Goal: Task Accomplishment & Management: Manage account settings

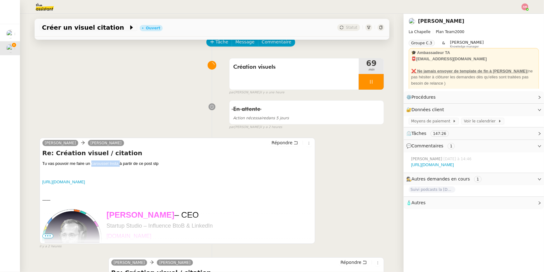
scroll to position [20, 0]
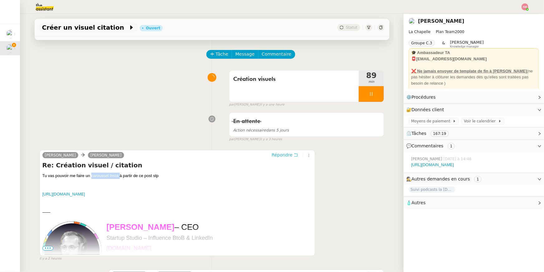
click at [285, 156] on span "Répondre" at bounding box center [282, 155] width 21 height 6
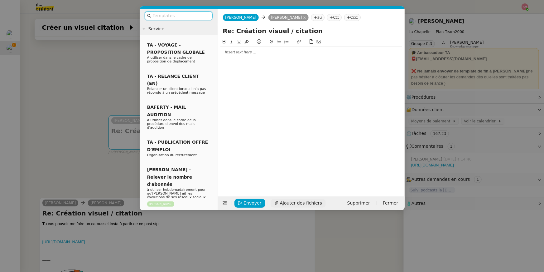
click at [280, 205] on span "Ajouter des fichiers" at bounding box center [301, 202] width 42 height 7
click at [265, 51] on div at bounding box center [311, 52] width 182 height 6
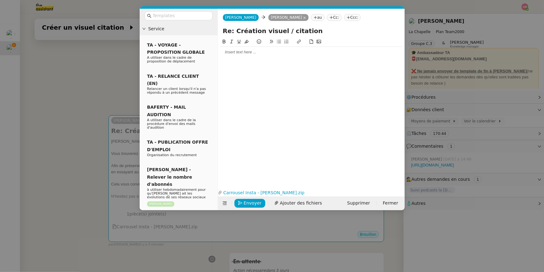
scroll to position [0, 0]
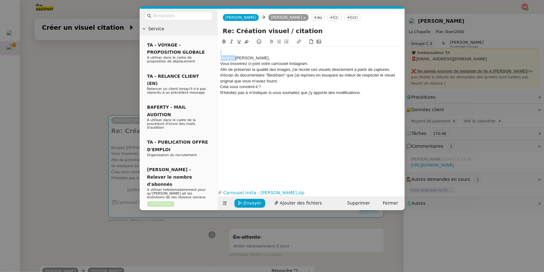
drag, startPoint x: 236, startPoint y: 59, endPoint x: 213, endPoint y: 41, distance: 29.3
click at [213, 41] on nz-layout "Service TA - VOYAGE - PROPOSITION GLOBALE A utiliser dans le cadre de propositi…" at bounding box center [272, 109] width 265 height 201
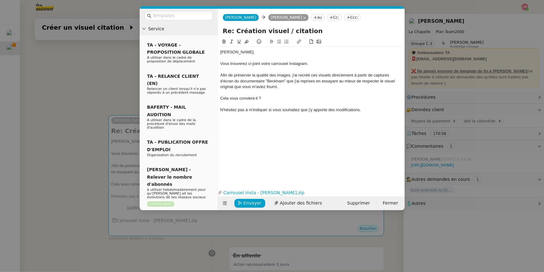
click at [229, 99] on div "Cela vous convient-il ?" at bounding box center [311, 98] width 182 height 6
click at [278, 43] on icon at bounding box center [279, 41] width 4 height 3
click at [368, 109] on div "N'hésitez pas à m'indiquer si vous souhaitez que j'y apporte des modifications." at bounding box center [311, 110] width 182 height 6
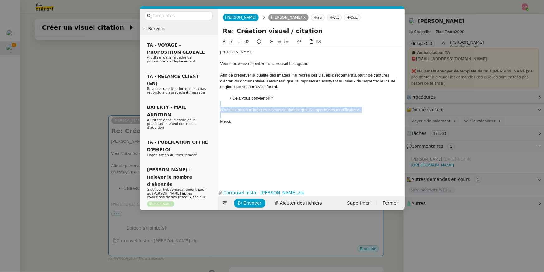
drag, startPoint x: 368, startPoint y: 114, endPoint x: 368, endPoint y: 99, distance: 15.0
click at [368, 99] on div "Hugo, Vous trouverez ci-joint votre carrousel Instagram. Afin de préserver la q…" at bounding box center [311, 87] width 182 height 80
click at [234, 41] on button at bounding box center [231, 41] width 7 height 7
click at [244, 86] on div "Afin de préserver la qualité des images, j'ai recréé ces visuels directement à …" at bounding box center [311, 80] width 182 height 17
click at [243, 206] on button "Envoyer" at bounding box center [249, 203] width 31 height 9
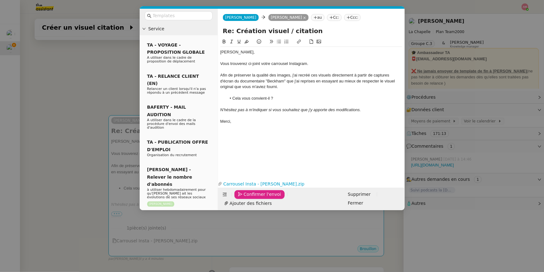
click at [243, 199] on button "Confirmer l'envoi" at bounding box center [259, 194] width 51 height 9
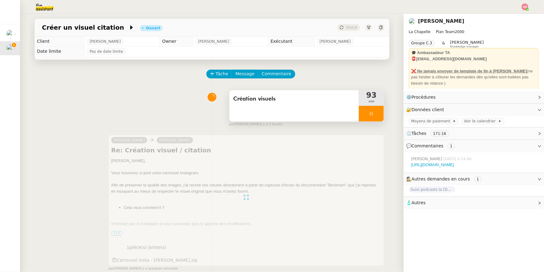
click at [302, 99] on span "Création visuels" at bounding box center [294, 98] width 122 height 9
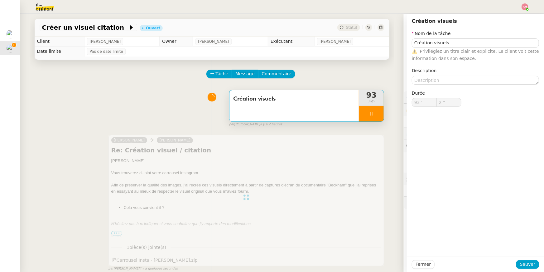
type input "3 ""
click at [375, 113] on div at bounding box center [371, 114] width 25 height 16
type input "Création visuels"
type input "93 '"
type input "3 ""
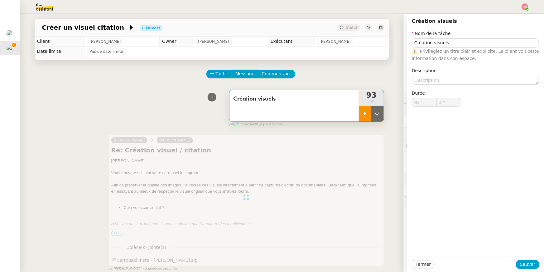
click at [375, 113] on button at bounding box center [377, 114] width 12 height 16
type input "Création visuels"
type input "93 '"
type input "3 ""
type input "Création visuels"
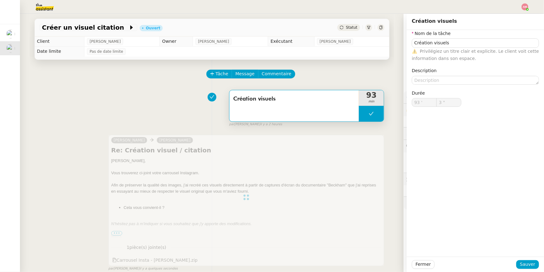
type input "93 '"
type input "3 ""
type input "Création visuels"
type input "93 '"
type input "3 ""
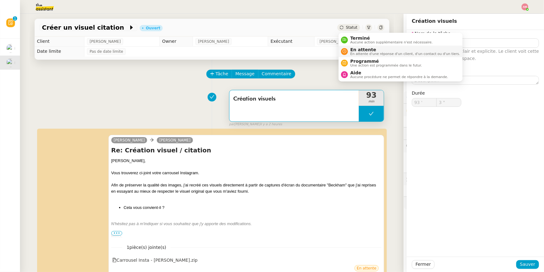
type input "Création visuels"
type input "93 '"
type input "3 ""
click at [356, 52] on span "En attente d'une réponse d'un client, d'un contact ou d'un tiers." at bounding box center [405, 53] width 110 height 3
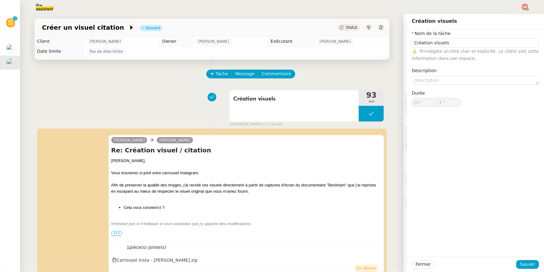
type input "Création visuels"
type input "93 '"
type input "3 ""
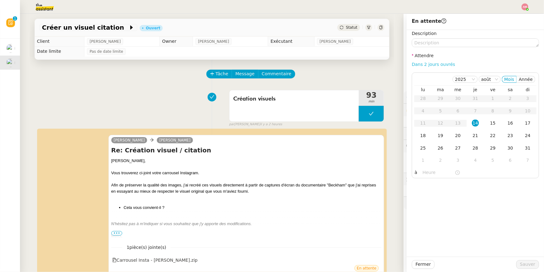
click at [435, 63] on link "Dans 2 jours ouvrés" at bounding box center [433, 64] width 43 height 5
type input "07:00"
click at [518, 263] on button "Sauver" at bounding box center [527, 264] width 23 height 9
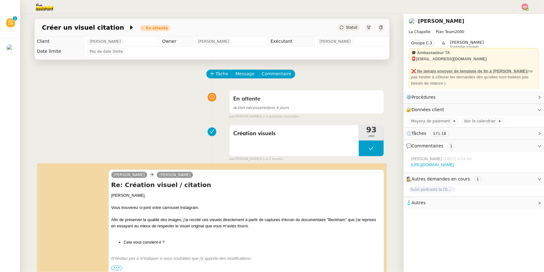
click at [527, 6] on img at bounding box center [525, 6] width 7 height 7
click at [512, 18] on li "Suivi" at bounding box center [508, 17] width 41 height 9
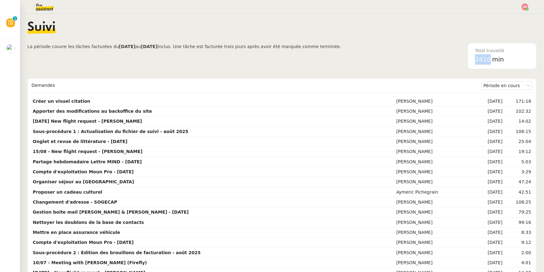
drag, startPoint x: 476, startPoint y: 57, endPoint x: 492, endPoint y: 58, distance: 15.9
click at [492, 58] on div "2410 min" at bounding box center [502, 59] width 54 height 10
copy span "2410"
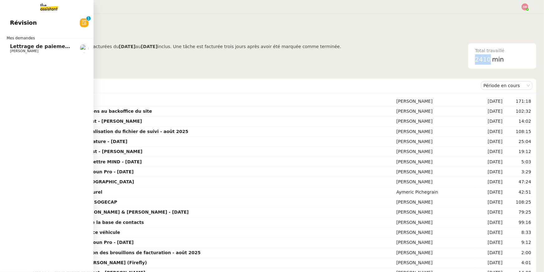
click at [13, 49] on span "Mathias Hombourger" at bounding box center [24, 51] width 28 height 4
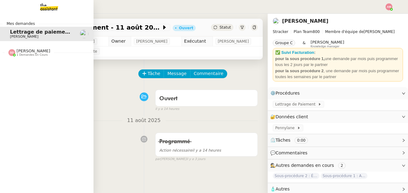
click at [23, 45] on span "Sheida Delpazir 1 demandes en cours" at bounding box center [49, 50] width 94 height 13
click at [21, 71] on span "David Berrebi" at bounding box center [24, 69] width 28 height 4
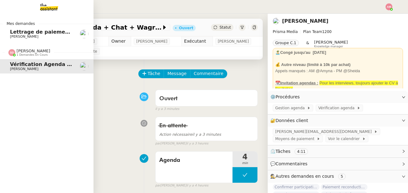
click at [23, 54] on span "1 demandes en cours" at bounding box center [32, 54] width 31 height 3
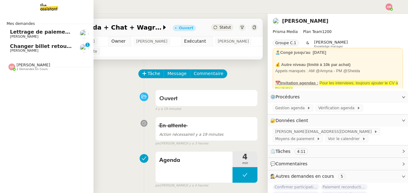
click at [37, 48] on span "Changer billet retour Bali pour Décembre" at bounding box center [68, 46] width 116 height 6
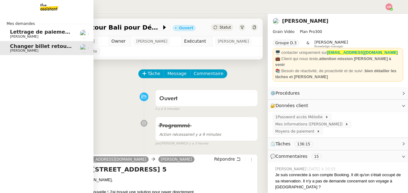
click at [19, 36] on span "Mathias Hombourger" at bounding box center [24, 37] width 28 height 4
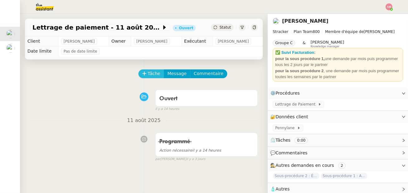
click at [146, 70] on button "Tâche" at bounding box center [151, 74] width 26 height 9
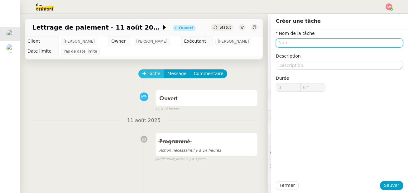
type input "l"
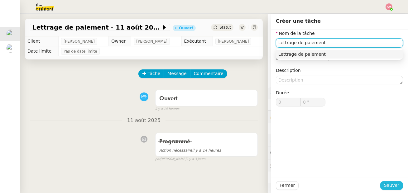
type input "Lettrage de paiement"
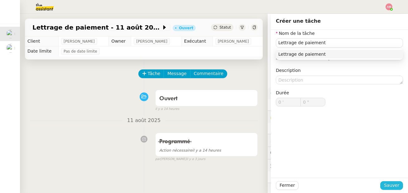
click at [392, 187] on span "Sauver" at bounding box center [391, 185] width 15 height 7
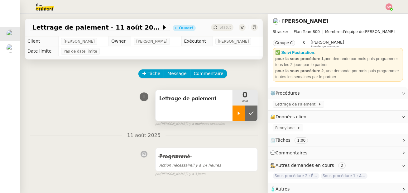
click at [237, 109] on div at bounding box center [239, 114] width 12 height 16
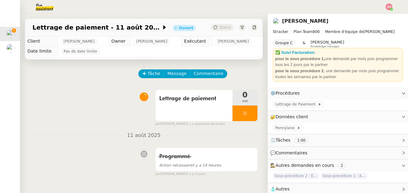
click at [286, 106] on span "Lettrage de Paiement" at bounding box center [296, 104] width 43 height 6
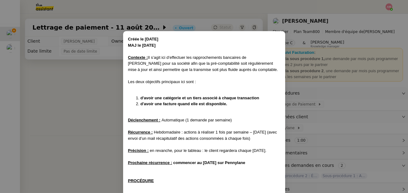
scroll to position [242, 0]
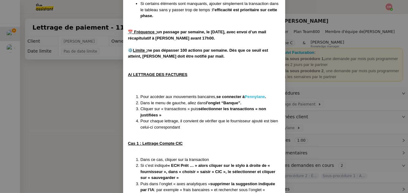
click at [251, 98] on strong "Pennylane" at bounding box center [255, 96] width 20 height 5
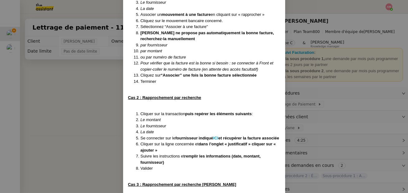
scroll to position [786, 0]
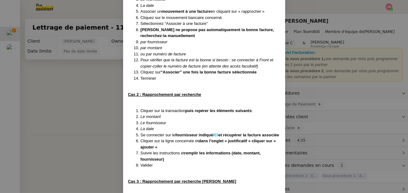
click at [97, 117] on nz-modal-container "Créée le 16/07/2025 MAJ le 24/07/2025 Contexte : Il s’agit ici d’effectuer les …" at bounding box center [204, 96] width 408 height 193
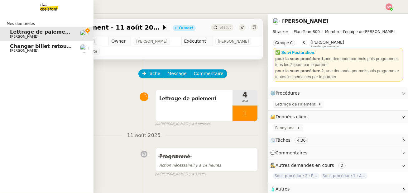
click at [10, 58] on div "Mes demandes Lettrage de paiement - 11 août 2025 Mathias Hombourger Changer bil…" at bounding box center [47, 104] width 94 height 180
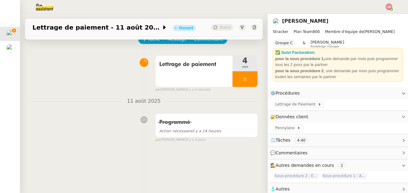
scroll to position [0, 0]
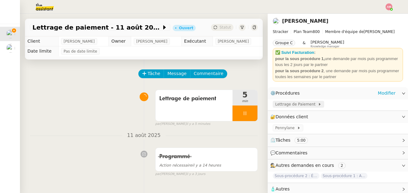
click at [291, 104] on span "Lettrage de Paiement" at bounding box center [296, 104] width 43 height 6
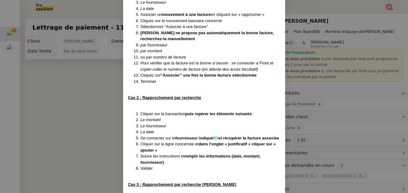
scroll to position [991, 0]
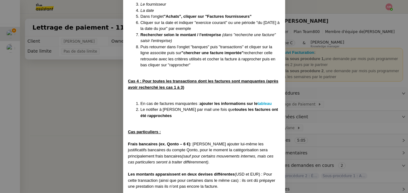
click at [264, 112] on li "Le notifier à Mathias par mail une fois que toutes les factures ont été rapproc…" at bounding box center [211, 113] width 140 height 12
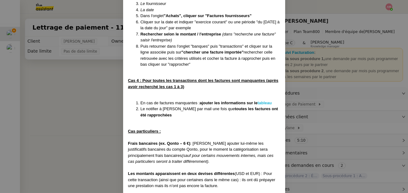
click at [265, 105] on strong "tableau" at bounding box center [264, 103] width 14 height 5
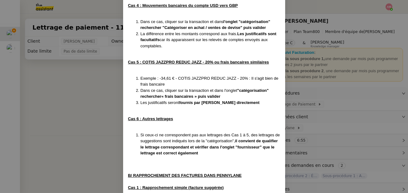
scroll to position [602, 0]
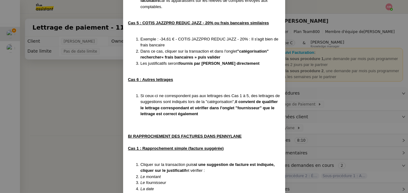
click at [64, 41] on nz-modal-container "Créée le 16/07/2025 MAJ le 24/07/2025 Contexte : Il s’agit ici d’effectuer les …" at bounding box center [204, 96] width 408 height 193
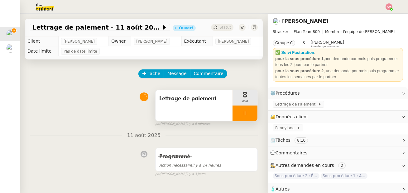
click at [238, 115] on div at bounding box center [245, 114] width 25 height 16
click at [250, 115] on icon at bounding box center [251, 113] width 5 height 3
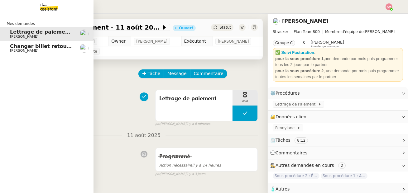
click at [22, 53] on span "Louis Fouché" at bounding box center [24, 51] width 28 height 4
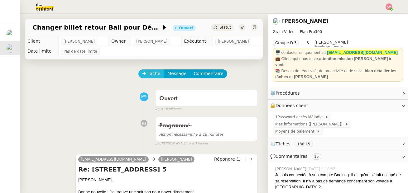
click at [145, 75] on icon at bounding box center [144, 73] width 4 height 4
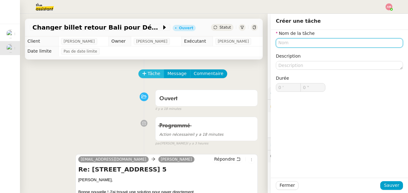
type input "s"
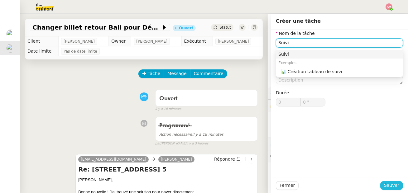
type input "Suivi"
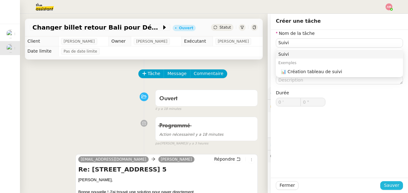
click at [384, 187] on button "Sauver" at bounding box center [391, 185] width 23 height 9
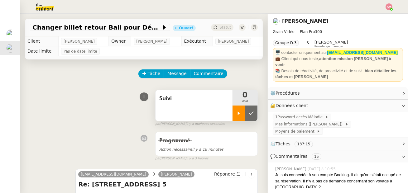
click at [241, 115] on icon at bounding box center [238, 113] width 5 height 5
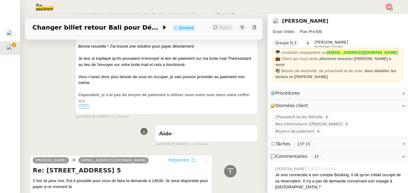
click at [185, 160] on span "Répondre" at bounding box center [179, 160] width 21 height 6
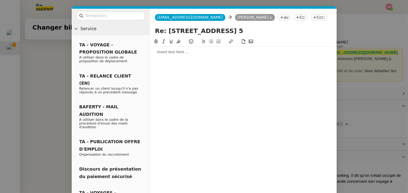
scroll to position [209, 0]
click at [176, 54] on div at bounding box center [243, 52] width 182 height 6
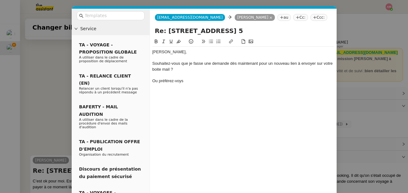
scroll to position [245, 0]
click at [57, 89] on nz-modal-container "Service TA - VOYAGE - PROPOSITION GLOBALE A utiliser dans le cadre de propositi…" at bounding box center [204, 96] width 408 height 193
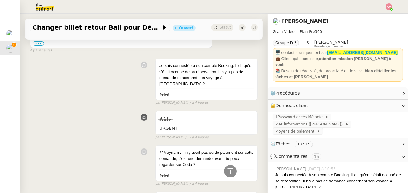
scroll to position [209, 0]
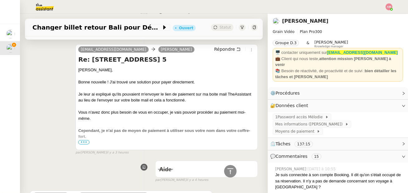
click at [82, 143] on span "•••" at bounding box center [83, 142] width 11 height 4
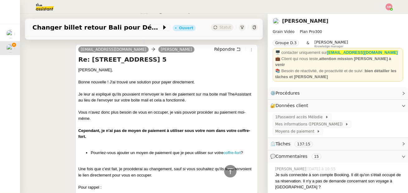
click at [97, 152] on li "Pourriez-vous ajouter un moyen de paiement que je peux utiliser sur votre coffr…" at bounding box center [173, 153] width 164 height 6
drag, startPoint x: 92, startPoint y: 152, endPoint x: 255, endPoint y: 156, distance: 162.8
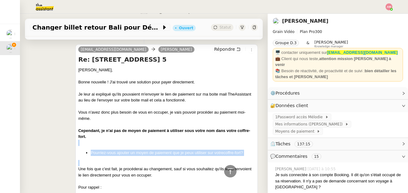
drag, startPoint x: 251, startPoint y: 157, endPoint x: 246, endPoint y: 141, distance: 17.1
copy div "Pourriez-vous ajouter un moyen de paiement que je peux utiliser sur votre coffr…"
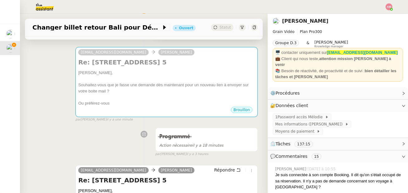
scroll to position [0, 0]
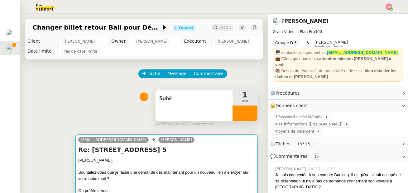
click at [224, 156] on div "Re: Jalan Pantai Berawa No. 5 Louis, Souhaitez-vous que je fasse une demande dè…" at bounding box center [166, 170] width 177 height 48
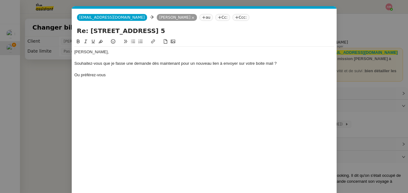
scroll to position [0, 13]
click at [171, 69] on div at bounding box center [205, 70] width 260 height 6
click at [171, 70] on div at bounding box center [205, 70] width 260 height 6
click at [171, 74] on div "Ou préférez-vous" at bounding box center [205, 75] width 260 height 6
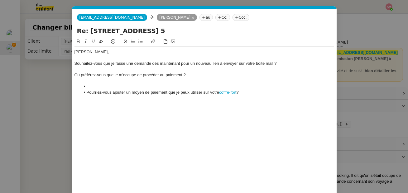
click at [91, 84] on div at bounding box center [205, 81] width 260 height 6
click at [91, 86] on li at bounding box center [207, 87] width 254 height 6
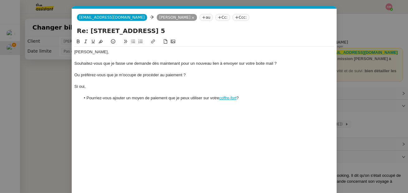
click at [249, 98] on li "Pourriez-vous ajouter un moyen de paiement que je peux utiliser sur votre coffr…" at bounding box center [207, 98] width 254 height 6
click at [96, 61] on div "Souhaitez-vous que je fasse une demande dès maintenant pour un nouveau lien à e…" at bounding box center [205, 64] width 260 height 6
click at [136, 41] on button at bounding box center [132, 41] width 7 height 7
click at [290, 64] on li "Souhaitez-vous que je fasse une demande dès maintenant pour un nouveau lien à e…" at bounding box center [207, 64] width 254 height 6
click at [288, 64] on li "Souhaitez-vous que je fasse une demande dès maintenant pour un nouveau lien à e…" at bounding box center [207, 64] width 254 height 6
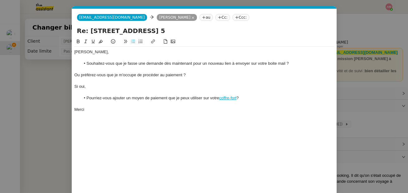
click at [287, 64] on li "Souhaitez-vous que je fasse une demande dès maintenant pour un nouveau lien à e…" at bounding box center [207, 64] width 254 height 6
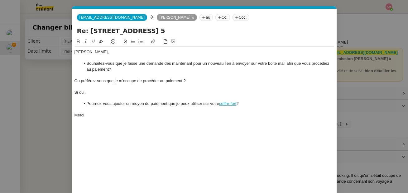
click at [318, 63] on li "Souhaitez-vous que je fasse une demande dès maintenant pour un nouveau lien à e…" at bounding box center [207, 67] width 254 height 12
click at [258, 74] on div at bounding box center [205, 75] width 260 height 6
click at [160, 83] on div "Ou préférez-vous que je m'occupe de procéder au paiement ?" at bounding box center [205, 81] width 260 height 6
click at [80, 80] on div "Ou préférez-vous que je m'occupe de procéder au paiement ?" at bounding box center [205, 81] width 260 height 6
click at [131, 45] on button at bounding box center [132, 41] width 7 height 7
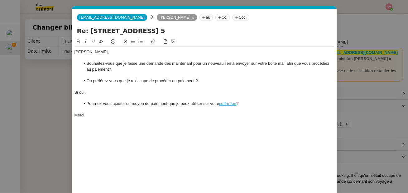
drag, startPoint x: 251, startPoint y: 105, endPoint x: 253, endPoint y: 56, distance: 48.3
click at [253, 56] on div "Louis, Souhaitez-vous que je fasse une demande dès maintenant pour un nouveau l…" at bounding box center [205, 87] width 260 height 80
copy div "Souhaitez-vous que je fasse une demande dès maintenant pour un nouveau lien à e…"
click at [283, 81] on li "Ou préférez-vous que je m'occupe de procéder au paiement ?" at bounding box center [207, 81] width 254 height 6
click at [274, 63] on li "Souhaitez-vous que je fasse une demande dès maintenant pour un nouveau lien à e…" at bounding box center [207, 67] width 254 height 12
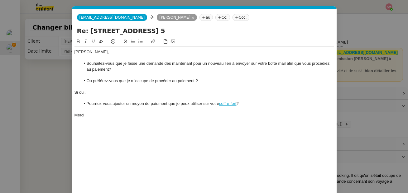
scroll to position [5, 0]
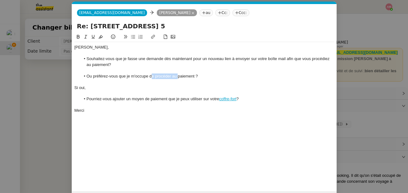
drag, startPoint x: 152, startPoint y: 76, endPoint x: 179, endPoint y: 75, distance: 27.1
click at [179, 75] on li "Ou préférez-vous que je m'occupe de procéder au paiement ?" at bounding box center [207, 77] width 254 height 6
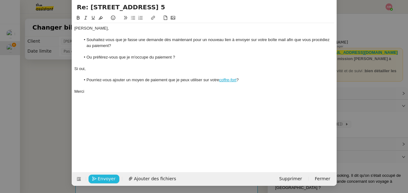
click at [100, 178] on span "Envoyer" at bounding box center [107, 179] width 18 height 7
click at [100, 178] on span "Confirmer l'envoi" at bounding box center [116, 179] width 37 height 7
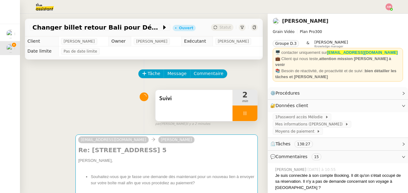
scroll to position [17, 0]
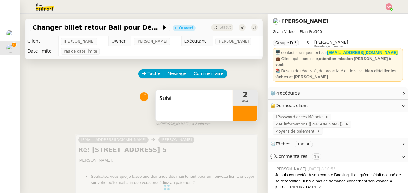
drag, startPoint x: 245, startPoint y: 114, endPoint x: 221, endPoint y: 113, distance: 24.3
click at [221, 113] on div "Suivi 2 min" at bounding box center [206, 106] width 103 height 32
click at [221, 113] on div "Suivi" at bounding box center [194, 105] width 77 height 31
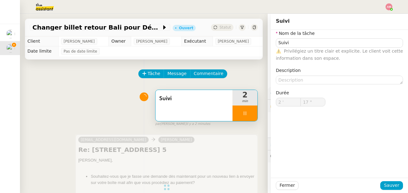
click at [240, 115] on div at bounding box center [245, 114] width 25 height 16
click at [254, 117] on button at bounding box center [251, 114] width 12 height 16
type input "Suivi"
type input "2 '"
type input "17 ""
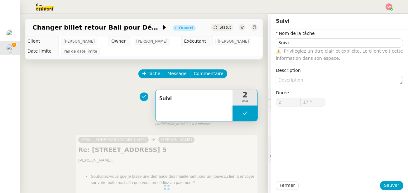
type input "Suivi"
type input "2 '"
type input "17 ""
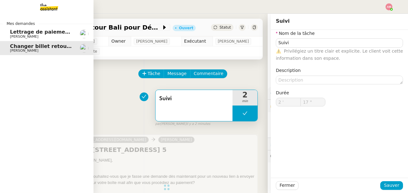
type input "Suivi"
type input "2 '"
type input "17 ""
type input "Suivi"
type input "2 '"
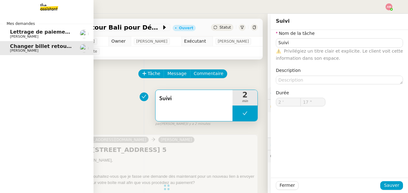
type input "17 ""
click at [12, 33] on span "Lettrage de paiement - 11 août 2025" at bounding box center [61, 32] width 103 height 6
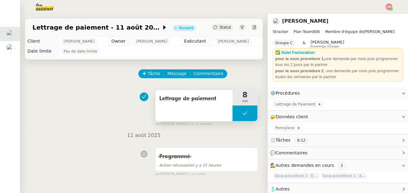
click at [234, 115] on button at bounding box center [245, 114] width 25 height 16
click at [236, 115] on div at bounding box center [239, 114] width 12 height 16
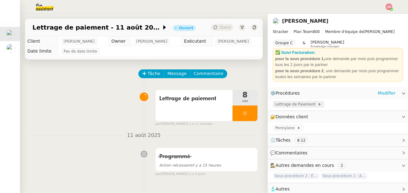
click at [293, 103] on span "Lettrage de Paiement" at bounding box center [296, 104] width 43 height 6
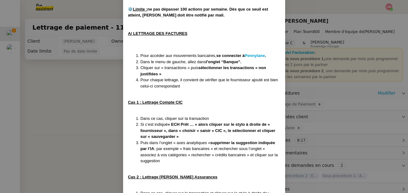
scroll to position [283, 0]
click at [160, 85] on li "Pour chaque lettrage, il convient de vérifier que le fournisseur ajouté est bie…" at bounding box center [211, 83] width 140 height 12
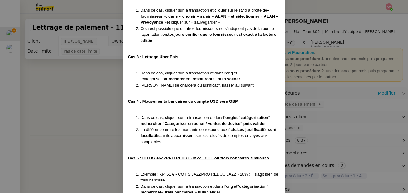
scroll to position [476, 0]
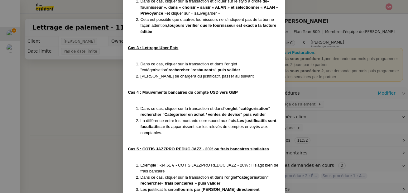
click at [42, 52] on nz-modal-container "Créée le 16/07/2025 MAJ le 24/07/2025 Contexte : Il s’agit ici d’effectuer les …" at bounding box center [204, 96] width 408 height 193
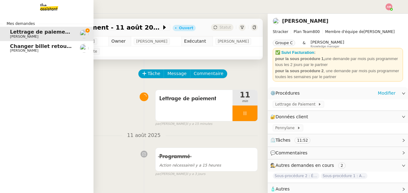
click at [8, 47] on link "Changer billet retour Bali pour Décembre Louis Fouché" at bounding box center [47, 48] width 94 height 14
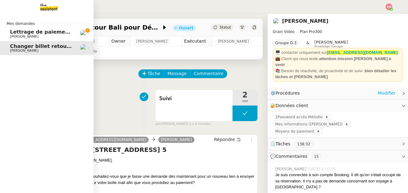
click at [8, 47] on link "Changer billet retour Bali pour Décembre Louis Fouché" at bounding box center [47, 48] width 94 height 14
click at [14, 36] on span "Mathias Hombourger" at bounding box center [24, 37] width 28 height 4
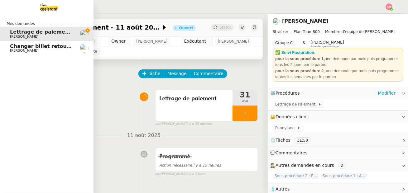
click at [17, 45] on span "Changer billet retour Bali pour Décembre" at bounding box center [68, 46] width 116 height 6
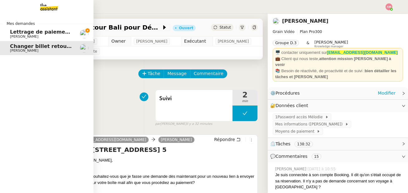
click at [11, 26] on span "Mes demandes" at bounding box center [21, 24] width 36 height 6
click at [12, 29] on span "Lettrage de paiement - 11 août 2025" at bounding box center [61, 32] width 103 height 6
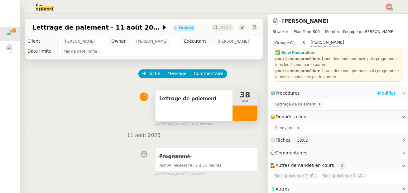
click at [248, 116] on div at bounding box center [245, 114] width 25 height 16
click at [243, 116] on div at bounding box center [239, 114] width 12 height 16
click at [296, 104] on span "Lettrage de Paiement" at bounding box center [296, 104] width 43 height 6
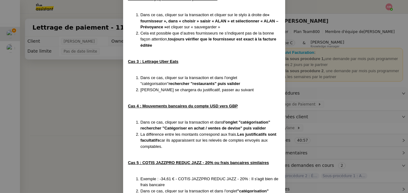
scroll to position [467, 0]
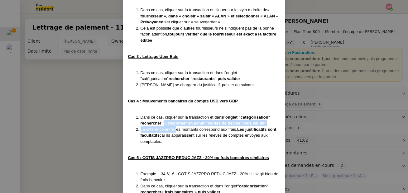
drag, startPoint x: 164, startPoint y: 123, endPoint x: 176, endPoint y: 131, distance: 15.1
click at [176, 131] on ol "Dans ce cas, cliquer sur la transaction et dans l'onglet "catégorisation" reche…" at bounding box center [204, 129] width 152 height 31
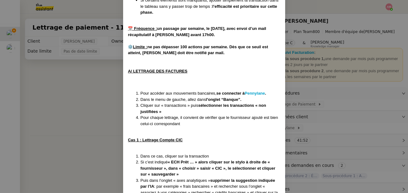
scroll to position [251, 0]
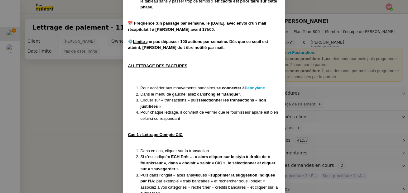
click at [103, 105] on nz-modal-container "Créée le 16/07/2025 MAJ le 24/07/2025 Contexte : Il s’agit ici d’effectuer les …" at bounding box center [204, 96] width 408 height 193
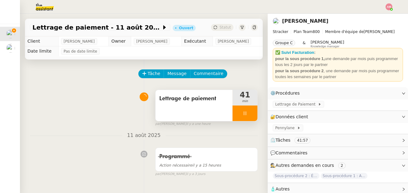
click at [242, 113] on div at bounding box center [245, 114] width 25 height 16
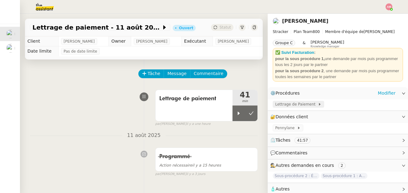
click at [292, 105] on span "Lettrage de Paiement" at bounding box center [296, 104] width 43 height 6
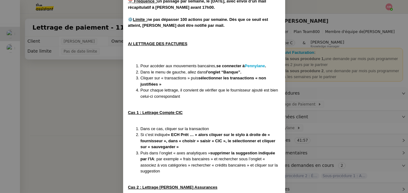
scroll to position [274, 0]
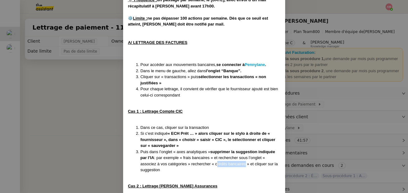
drag, startPoint x: 218, startPoint y: 164, endPoint x: 246, endPoint y: 164, distance: 28.1
click at [246, 164] on li "Puis dans l’onglet « axes analytiques » supprimer la suggestion indiquée par l’…" at bounding box center [211, 161] width 140 height 24
drag, startPoint x: 246, startPoint y: 164, endPoint x: 216, endPoint y: 164, distance: 29.6
click at [216, 164] on li "Puis dans l’onglet « axes analytiques » supprimer la suggestion indiquée par l’…" at bounding box center [211, 161] width 140 height 24
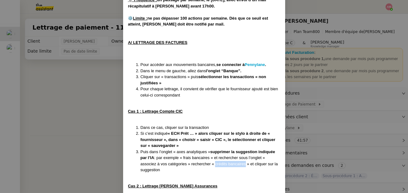
copy li "crédits bancaires"
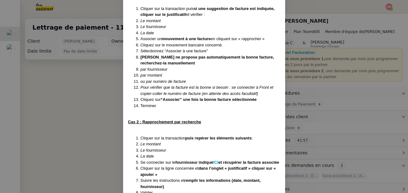
scroll to position [759, 0]
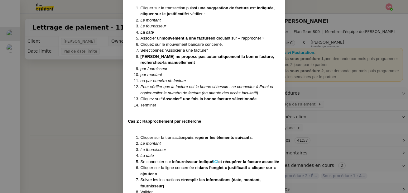
click at [218, 161] on strong "ICI" at bounding box center [215, 162] width 5 height 5
click at [77, 63] on nz-modal-container "Créée le 16/07/2025 MAJ le 24/07/2025 Contexte : Il s’agit ici d’effectuer les …" at bounding box center [204, 96] width 408 height 193
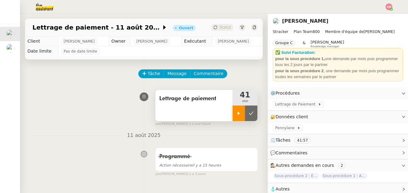
click at [236, 111] on icon at bounding box center [238, 113] width 5 height 5
click at [8, 69] on div "Mes demandes Lettrage de paiement - 11 août 2025 Mathias Hombourger Changer bil…" at bounding box center [10, 104] width 20 height 180
click at [291, 105] on span "Lettrage de Paiement" at bounding box center [296, 104] width 43 height 6
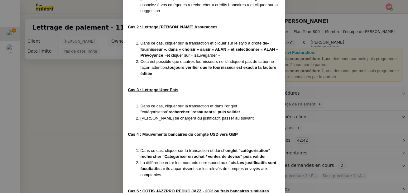
scroll to position [529, 0]
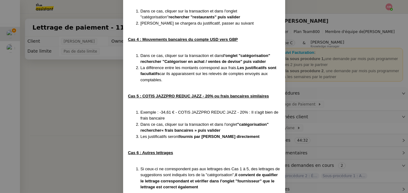
click at [87, 117] on nz-modal-container "Créée le 16/07/2025 MAJ le 24/07/2025 Contexte : Il s’agit ici d’effectuer les …" at bounding box center [204, 96] width 408 height 193
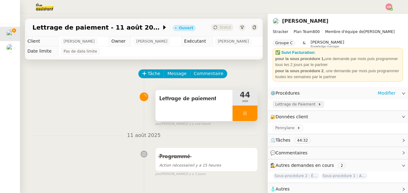
click at [285, 106] on span "Lettrage de Paiement" at bounding box center [296, 104] width 43 height 6
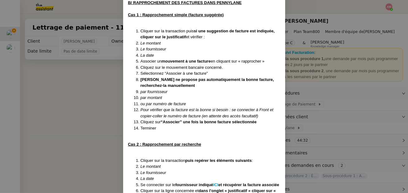
scroll to position [798, 0]
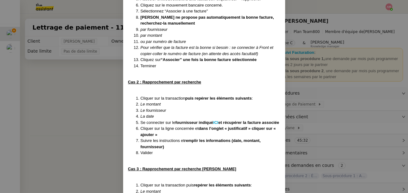
click at [110, 98] on nz-modal-container "Créée le 16/07/2025 MAJ le 24/07/2025 Contexte : Il s’agit ici d’effectuer les …" at bounding box center [204, 96] width 408 height 193
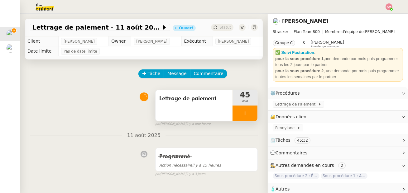
click at [251, 123] on div "par Amyna M. il y a une heure" at bounding box center [206, 124] width 103 height 5
click at [248, 119] on div at bounding box center [245, 114] width 25 height 16
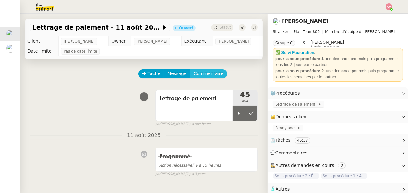
click at [209, 75] on span "Commentaire" at bounding box center [209, 73] width 30 height 7
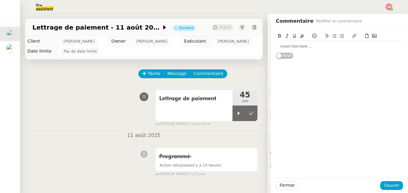
click at [313, 54] on div "Privé" at bounding box center [339, 44] width 127 height 29
click at [313, 48] on div at bounding box center [339, 47] width 127 height 6
click at [391, 185] on span "Sauver" at bounding box center [391, 185] width 15 height 7
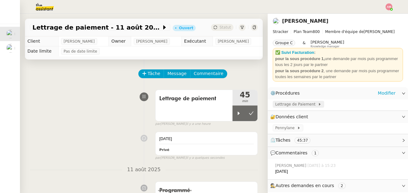
click at [281, 105] on span "Lettrage de Paiement" at bounding box center [296, 104] width 43 height 6
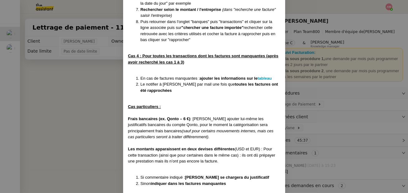
scroll to position [1089, 0]
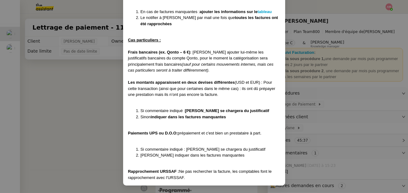
click at [43, 87] on nz-modal-container "Créée le 16/07/2025 MAJ le 24/07/2025 Contexte : Il s’agit ici d’effectuer les …" at bounding box center [204, 96] width 408 height 193
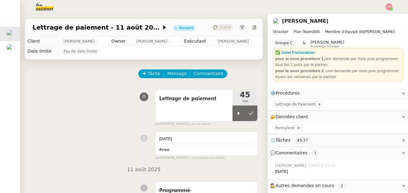
scroll to position [1058, 0]
click at [104, 75] on div "Tâche Message Commentaire" at bounding box center [144, 77] width 228 height 15
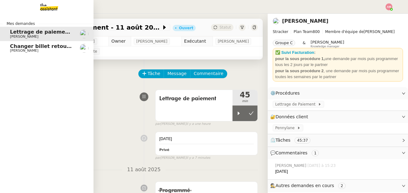
click at [37, 57] on div "Mes demandes Lettrage de paiement - 11 août 2025 Mathias Hombourger Changer bil…" at bounding box center [47, 104] width 94 height 180
click at [30, 59] on div "Mes demandes Lettrage de paiement - 11 août 2025 Mathias Hombourger Changer bil…" at bounding box center [47, 104] width 94 height 180
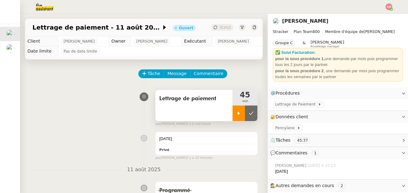
click at [243, 111] on div at bounding box center [239, 114] width 12 height 16
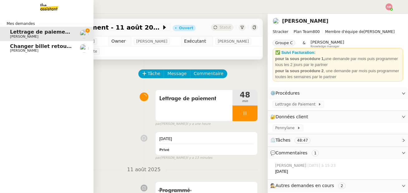
click at [14, 46] on span "Changer billet retour Bali pour Décembre" at bounding box center [68, 46] width 116 height 6
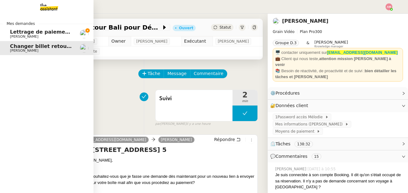
click at [9, 35] on link "Lettrage de paiement - 11 août 2025 Mathias Hombourger" at bounding box center [47, 34] width 94 height 14
click at [12, 32] on span "Lettrage de paiement - 11 août 2025" at bounding box center [61, 32] width 103 height 6
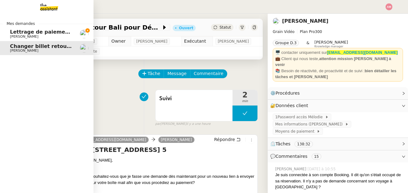
click at [10, 48] on link "Changer billet retour Bali pour Décembre Louis Fouché" at bounding box center [47, 48] width 94 height 14
click at [168, 146] on h4 "Re: Jalan Pantai Berawa No. 5" at bounding box center [166, 150] width 177 height 9
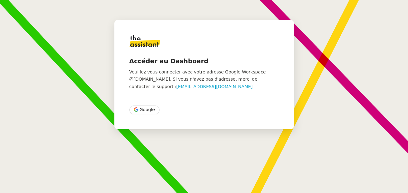
click at [144, 113] on span "Google" at bounding box center [147, 109] width 15 height 7
click at [143, 111] on span "Google" at bounding box center [147, 109] width 15 height 7
click at [142, 107] on span "Google" at bounding box center [147, 109] width 15 height 7
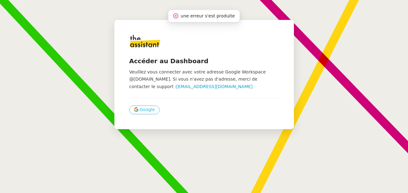
click at [142, 109] on span "Google" at bounding box center [147, 109] width 15 height 7
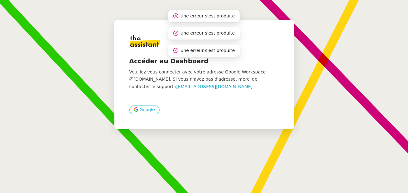
click at [142, 109] on span "Google" at bounding box center [147, 109] width 15 height 7
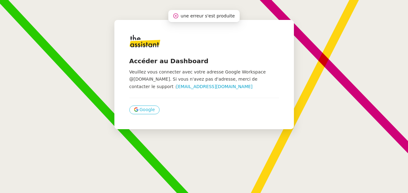
click at [140, 112] on span "Google" at bounding box center [147, 109] width 15 height 7
click at [140, 111] on span "Google" at bounding box center [147, 109] width 15 height 7
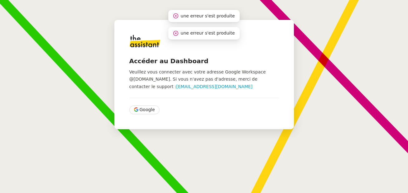
click at [140, 111] on span "Google" at bounding box center [147, 109] width 15 height 7
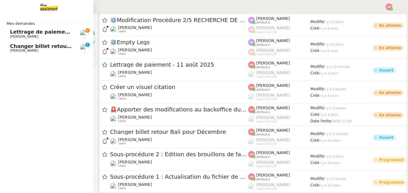
click at [11, 48] on span "Changer billet retour Bali pour Décembre" at bounding box center [68, 46] width 116 height 6
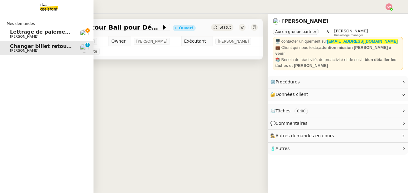
click at [11, 48] on span "Changer billet retour Bali pour Décembre" at bounding box center [68, 46] width 116 height 6
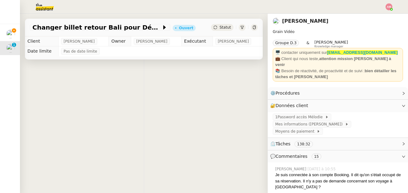
click at [209, 144] on div "👌👌👌 message envoyé ✌️✌️✌️ une erreur s'est produite" at bounding box center [144, 156] width 248 height 193
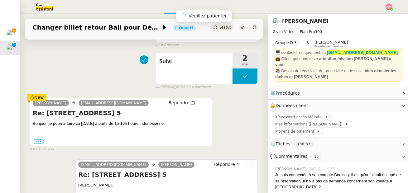
scroll to position [33, 0]
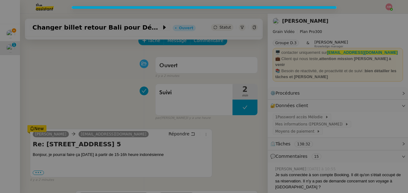
click at [32, 35] on nz-modal-container at bounding box center [204, 96] width 408 height 193
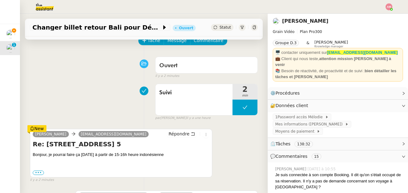
click at [9, 32] on nz-modal-container at bounding box center [204, 96] width 408 height 193
click at [9, 32] on img at bounding box center [10, 34] width 9 height 9
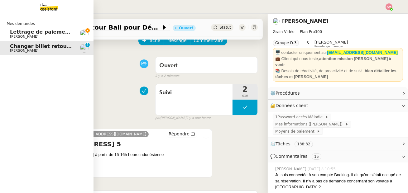
click at [8, 35] on link "Lettrage de paiement - 11 août 2025 Mathias Hombourger" at bounding box center [47, 34] width 94 height 14
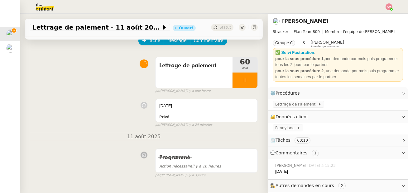
click at [243, 82] on icon at bounding box center [245, 80] width 5 height 5
click at [247, 82] on button at bounding box center [251, 81] width 12 height 16
click at [245, 73] on button at bounding box center [251, 81] width 12 height 16
drag, startPoint x: 262, startPoint y: 79, endPoint x: 243, endPoint y: 81, distance: 19.7
click at [243, 81] on div at bounding box center [239, 81] width 12 height 16
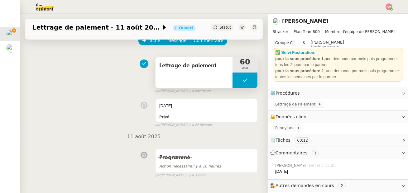
click at [243, 81] on div at bounding box center [245, 81] width 25 height 16
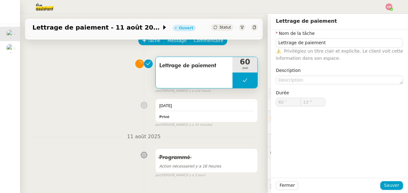
type input "14 ""
type input "Lettrage de paiement"
type input "60 '"
type input "18 ""
click at [251, 83] on button at bounding box center [245, 81] width 25 height 16
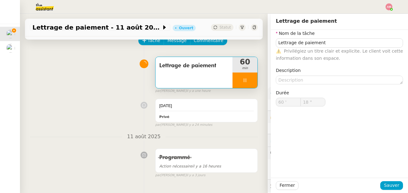
click at [250, 83] on div at bounding box center [245, 81] width 25 height 16
type input "Lettrage de paiement"
type input "60 '"
type input "18 ""
type input "Lettrage de paiement"
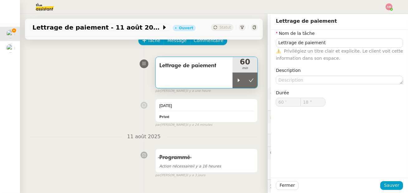
type input "60 '"
type input "18 ""
type input "Lettrage de paiement"
type input "60 '"
type input "18 ""
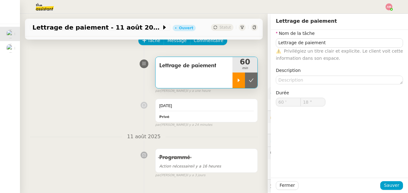
click at [244, 77] on div at bounding box center [239, 81] width 12 height 16
type input "Lettrage de paiement"
type input "60 '"
type input "18 ""
type input "Lettrage de paiement"
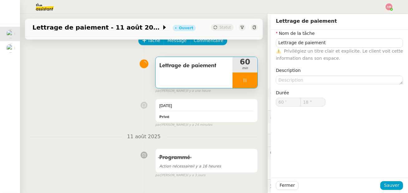
type input "60 '"
type input "24 ""
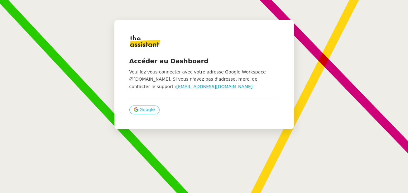
click at [154, 111] on span "Google" at bounding box center [147, 109] width 15 height 7
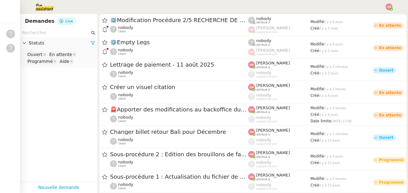
click at [11, 34] on icon at bounding box center [10, 33] width 3 height 4
click at [8, 51] on nz-avatar at bounding box center [10, 48] width 9 height 9
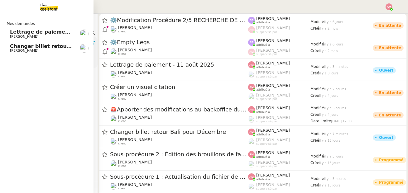
scroll to position [25, 0]
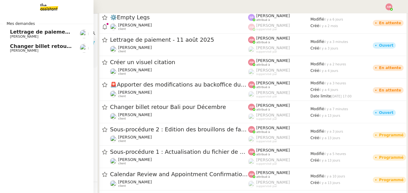
click at [21, 34] on span "Lettrage de paiement - 11 août 2025" at bounding box center [61, 32] width 103 height 6
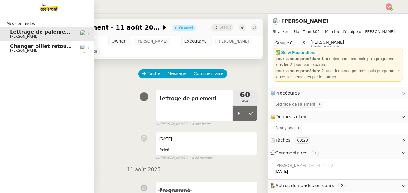
click at [12, 48] on span "Changer billet retour Bali pour Décembre" at bounding box center [68, 46] width 116 height 6
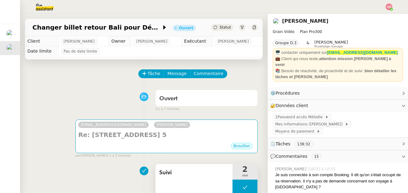
click at [241, 180] on button at bounding box center [245, 188] width 25 height 16
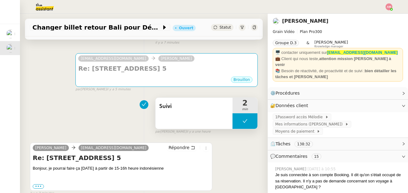
click at [240, 126] on button at bounding box center [245, 121] width 25 height 16
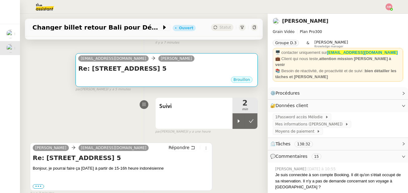
click at [240, 71] on h4 "Re: Jalan Pantai Berawa No. 5" at bounding box center [166, 68] width 177 height 9
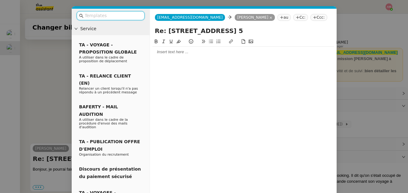
scroll to position [24, 0]
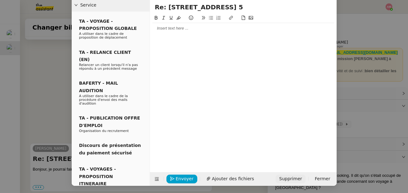
click at [288, 176] on span "Supprimer" at bounding box center [290, 179] width 23 height 7
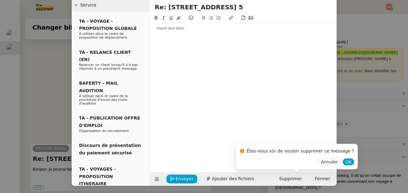
click at [341, 158] on div "Êtes-vous sûr de vouloir supprimer ce message ?" at bounding box center [297, 153] width 114 height 12
click at [345, 160] on span "OK" at bounding box center [348, 162] width 6 height 6
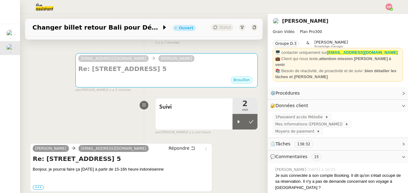
scroll to position [17, 0]
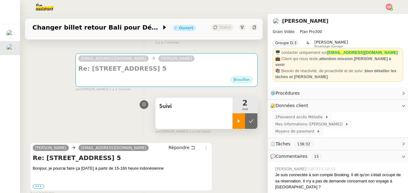
click at [239, 122] on icon at bounding box center [239, 120] width 2 height 3
click at [182, 149] on span "Répondre" at bounding box center [179, 148] width 21 height 6
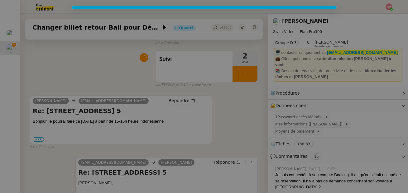
scroll to position [0, 0]
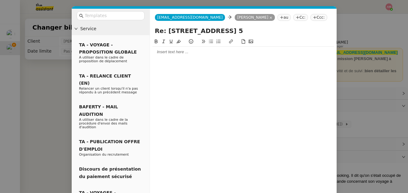
click at [180, 51] on div at bounding box center [243, 52] width 182 height 6
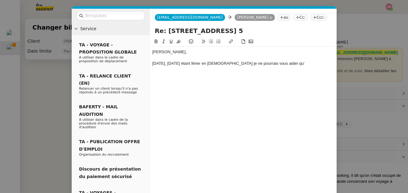
click at [211, 65] on div "Demain, vendredi 15 août étant férier en France je ne pourrais vous aider qu'" at bounding box center [243, 64] width 182 height 6
click at [297, 66] on div "Louis, Demain, vendredi 15 août étant férié en France je ne pourrais vous aider…" at bounding box center [243, 58] width 182 height 22
drag, startPoint x: 153, startPoint y: 64, endPoint x: 148, endPoint y: 64, distance: 4.7
click at [148, 64] on nz-layout "Service TA - VOYAGE - PROPOSITION GLOBALE A utiliser dans le cadre de propositi…" at bounding box center [204, 109] width 265 height 201
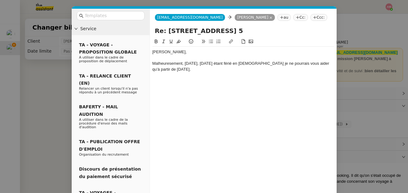
click at [164, 61] on div "Malheuresement, demain, vendredi 15 août étant férié en France je ne pourrais v…" at bounding box center [243, 67] width 182 height 12
click at [181, 71] on div "Malheureusement, demain, vendredi 15 août étant férié en France je ne pourrais …" at bounding box center [243, 67] width 182 height 12
click at [181, 70] on div "Malheureusement, demain, vendredi 15 août étant férié en France je ne pourrais …" at bounding box center [243, 67] width 182 height 12
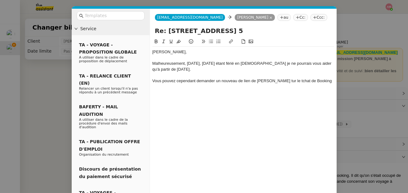
click at [272, 82] on div "Vous pouvez cependant demander un nouveau de lien de paiemen tur le tchat de Bo…" at bounding box center [243, 81] width 182 height 6
drag, startPoint x: 274, startPoint y: 79, endPoint x: 269, endPoint y: 98, distance: 19.7
click at [274, 79] on div "Vous pouvez cependant demander un nouveau de lien de paiemen tur le tchat de Bo…" at bounding box center [243, 81] width 182 height 6
click at [318, 79] on div "Vous pouvez cependant demander un nouveau de lien de paiement sur le tchat de B…" at bounding box center [243, 81] width 182 height 6
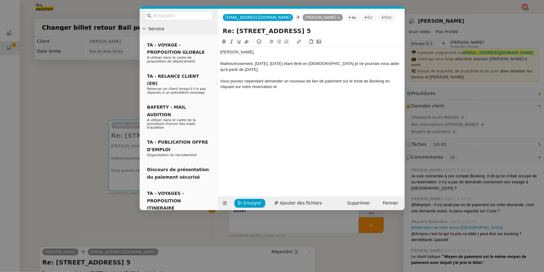
drag, startPoint x: 283, startPoint y: 88, endPoint x: 240, endPoint y: 87, distance: 43.3
click at [240, 87] on div "Vous pouvez cependant demander un nouveau de lien de paiement sur le tchat de B…" at bounding box center [311, 84] width 182 height 12
click at [262, 89] on div "Vous pouvez cependant demander un nouveau de lien de paiement sur le tchat de B…" at bounding box center [311, 84] width 182 height 12
click at [308, 91] on div at bounding box center [311, 93] width 182 height 6
click at [313, 86] on div "Vous pouvez cependant demander un nouveau de lien de paiement sur le tchat de B…" at bounding box center [311, 84] width 182 height 12
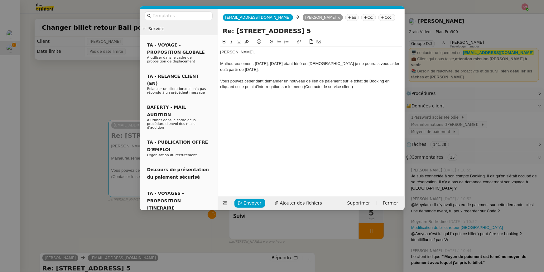
click at [356, 90] on div at bounding box center [311, 93] width 182 height 6
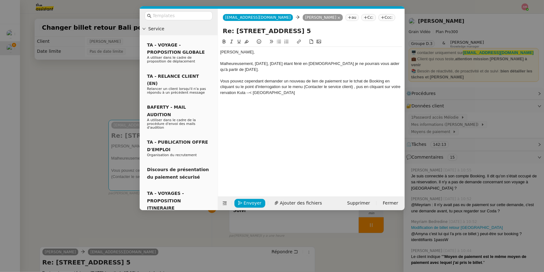
click at [252, 93] on div "Vous pouvez cependant demander un nouveau de lien de paiement sur le tchat de B…" at bounding box center [311, 86] width 182 height 17
click at [278, 92] on div "Vous pouvez cependant demander un nouveau de lien de paiement sur le tchat de B…" at bounding box center [311, 86] width 182 height 17
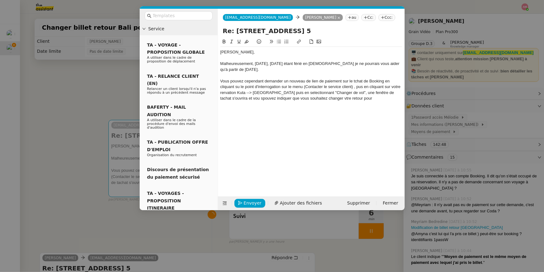
click at [408, 193] on nz-modal-container "Service TA - VOYAGE - PROPOSITION GLOBALE A utiliser dans le cadre de propositi…" at bounding box center [272, 136] width 544 height 272
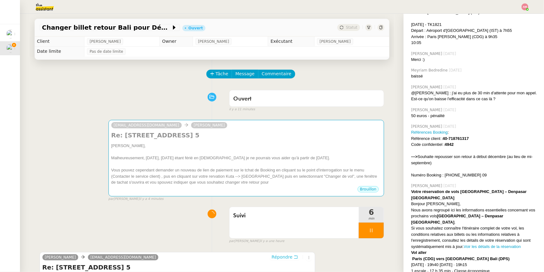
scroll to position [190, 0]
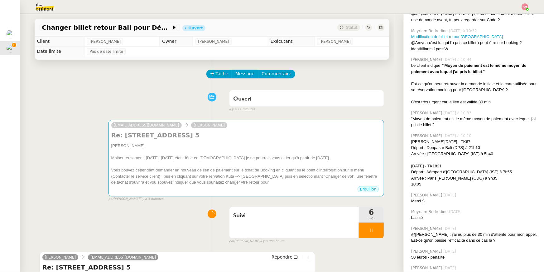
click at [408, 181] on div "10:05" at bounding box center [475, 184] width 128 height 6
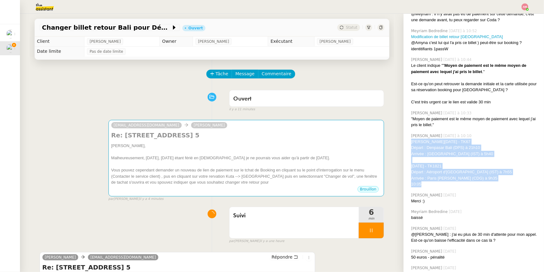
drag, startPoint x: 444, startPoint y: 173, endPoint x: 410, endPoint y: 127, distance: 57.0
click at [408, 130] on div "Amyna Mehrez Aujourd’hui à 10:10 Sam. 29 nov. - TK67 Départ : Denpasar Bali (DP…" at bounding box center [474, 159] width 130 height 59
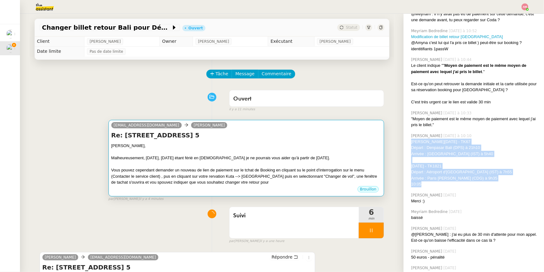
copy div "Sam. 29 nov. - TK67 Départ : Denpasar Bali (DPS) à 21h10 Arrivée : Aéroport d'I…"
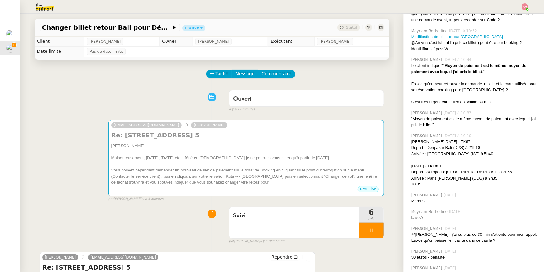
click at [271, 193] on div "par Amyna M. il y a 4 minutes" at bounding box center [246, 198] width 276 height 5
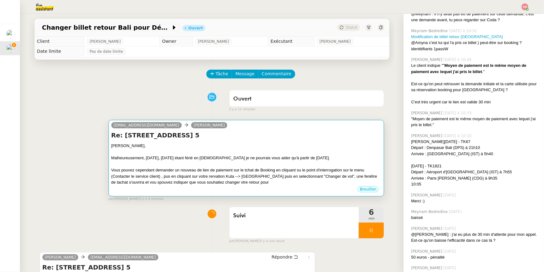
click at [269, 190] on div "Brouillon" at bounding box center [246, 189] width 270 height 9
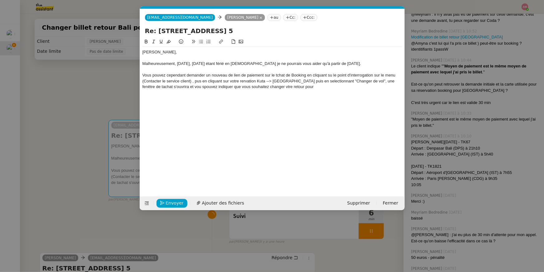
scroll to position [0, 13]
click at [285, 91] on div "Louis, Malheureusement, demain, vendredi 15 août étant férié en France je ne po…" at bounding box center [272, 69] width 260 height 45
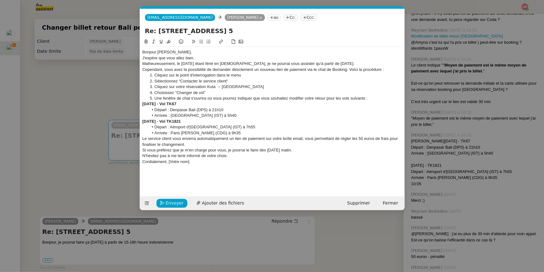
scroll to position [0, 0]
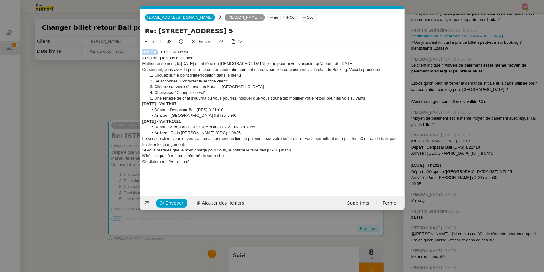
drag, startPoint x: 158, startPoint y: 51, endPoint x: 120, endPoint y: 51, distance: 38.3
click at [120, 51] on nz-modal-container "Service TA - VOYAGE - PROPOSITION GLOBALE A utiliser dans le cadre de propositi…" at bounding box center [272, 136] width 544 height 272
drag, startPoint x: 193, startPoint y: 58, endPoint x: 119, endPoint y: 60, distance: 73.9
click at [119, 60] on nz-modal-container "Service TA - VOYAGE - PROPOSITION GLOBALE A utiliser dans le cadre de propositi…" at bounding box center [272, 136] width 544 height 272
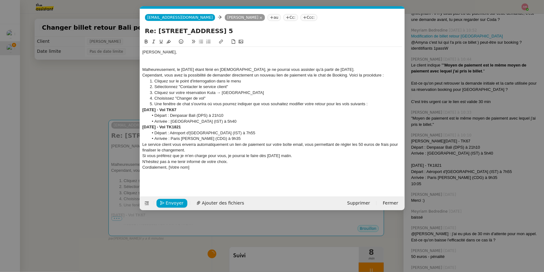
click at [365, 68] on div "Malheureusement, le vendredi 15 août étant férié en France, je ne pourrai vous …" at bounding box center [272, 70] width 260 height 6
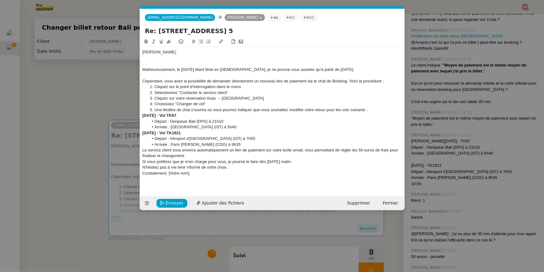
click at [388, 82] on div "Cependant, vous avez la possibilité de demander directement un nouveau lien de …" at bounding box center [272, 81] width 260 height 6
click at [351, 80] on div "Cependant, vous avez la possibilité de demander directement un nouveau lien de …" at bounding box center [272, 81] width 260 height 6
click at [349, 80] on div "Cependant, vous avez la possibilité de demander directement un nouveau lien de …" at bounding box center [272, 81] width 260 height 6
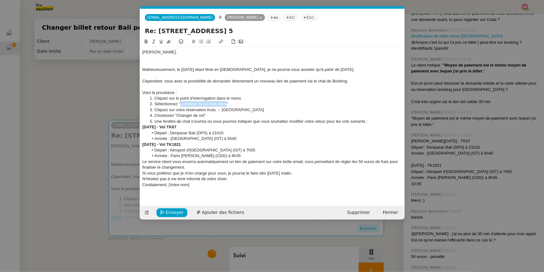
drag, startPoint x: 181, startPoint y: 104, endPoint x: 226, endPoint y: 105, distance: 45.5
click at [226, 105] on li "Sélectionnez "Contacter le service client"" at bounding box center [275, 104] width 254 height 6
copy li "Contacter le service client"
click at [245, 110] on li "Cliquez sur votre réservation Kuta → Paris" at bounding box center [275, 110] width 254 height 6
click at [244, 96] on li "Cliquez sur le point d'interrogation dans le menu" at bounding box center [275, 98] width 254 height 6
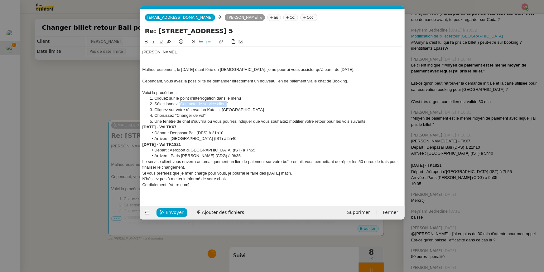
drag, startPoint x: 244, startPoint y: 97, endPoint x: 219, endPoint y: 97, distance: 25.3
click at [244, 98] on li "Cliquez sur le point d'interrogation dans le menu" at bounding box center [275, 98] width 254 height 6
click at [219, 97] on li "Cliquez sur le point d'interrogation dans le menu" at bounding box center [275, 98] width 254 height 6
click at [216, 97] on li "Cliquez sur le point d'interrogation dans le menu" at bounding box center [275, 98] width 254 height 6
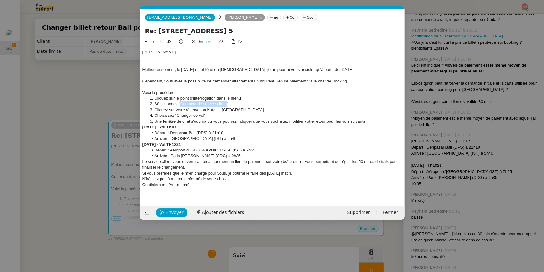
click at [216, 97] on li "Cliquez sur le point d'interrogation dans le menu" at bounding box center [275, 98] width 254 height 6
click at [215, 99] on li "Cliquez sur le point d'interrogation dans le menu" at bounding box center [275, 98] width 254 height 6
click at [216, 99] on li "Cliquez sur le point d'interrogation dans le menu" at bounding box center [275, 98] width 254 height 6
click at [197, 92] on div "Voici la procédure :" at bounding box center [272, 93] width 260 height 6
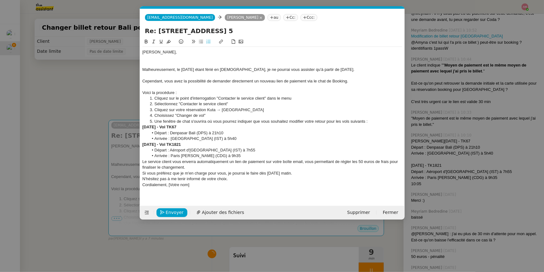
click at [156, 99] on li "Cliquez sur le point d'interrogation "Contacter le service client" dans le menu" at bounding box center [275, 98] width 254 height 6
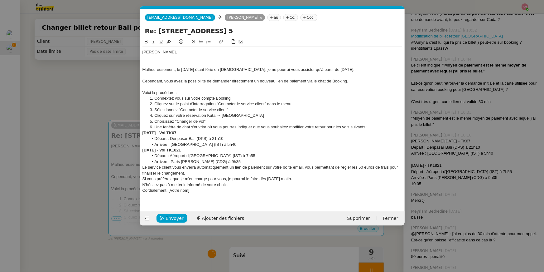
click at [166, 97] on li "Connextez vous sur votre compte Booking" at bounding box center [275, 98] width 254 height 6
drag, startPoint x: 244, startPoint y: 109, endPoint x: 142, endPoint y: 111, distance: 102.0
click at [142, 111] on ol "Connectez vous sur votre compte Booking Cliquez sur le point d'interrogation "C…" at bounding box center [272, 112] width 260 height 35
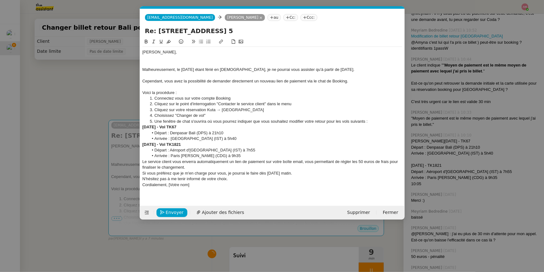
click at [371, 119] on li "Une fenêtre de chat s'ouvrira où vous pourrez indiquer que vous souhaitez modif…" at bounding box center [275, 121] width 254 height 6
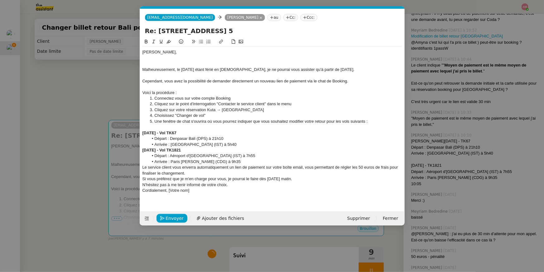
click at [269, 165] on div "Le service client vous enverra automatiquement un lien de paiement sur votre bo…" at bounding box center [272, 170] width 260 height 12
click at [258, 162] on li "Arrivée : Paris Charles-de-Gaulle (CDG) à 9h35" at bounding box center [275, 162] width 254 height 6
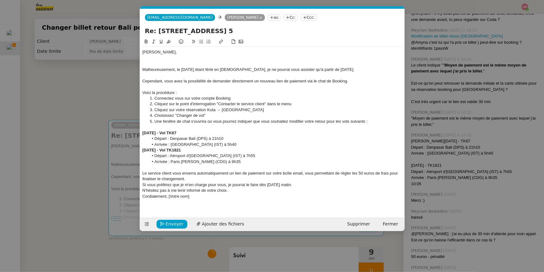
click at [193, 177] on div "Le service client vous enverra automatiquement un lien de paiement sur votre bo…" at bounding box center [272, 176] width 260 height 12
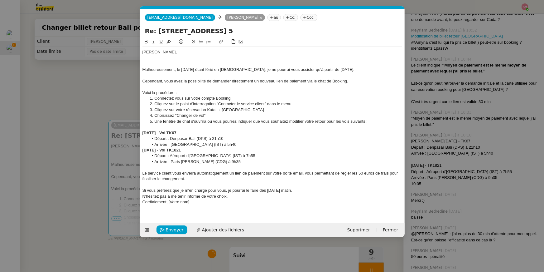
click at [300, 189] on div "Si vous préférez que je m'en charge pour vous, je pourrai le faire dès lundi ma…" at bounding box center [272, 190] width 260 height 6
click at [298, 190] on div "Si vous préférez que je m'en charge pour vous, je pourrai le faire dès lundi ma…" at bounding box center [272, 190] width 260 height 6
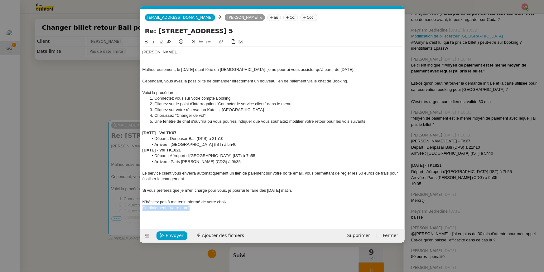
drag, startPoint x: 214, startPoint y: 210, endPoint x: 112, endPoint y: 208, distance: 102.0
click at [112, 193] on nz-modal-container "Service TA - VOYAGE - PROPOSITION GLOBALE A utiliser dans le cadre de propositi…" at bounding box center [272, 136] width 544 height 272
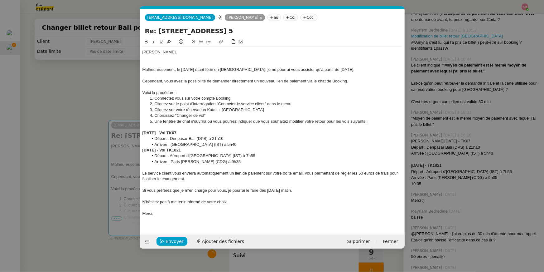
click at [177, 58] on div at bounding box center [272, 58] width 260 height 6
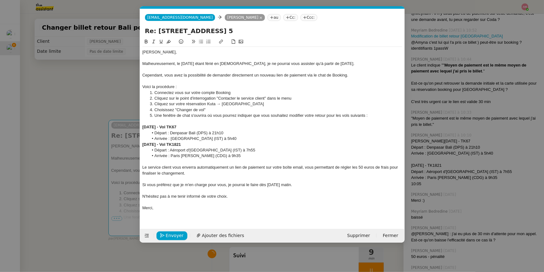
click at [252, 193] on nz-modal-container "Service TA - VOYAGE - PROPOSITION GLOBALE A utiliser dans le cadre de propositi…" at bounding box center [272, 136] width 544 height 272
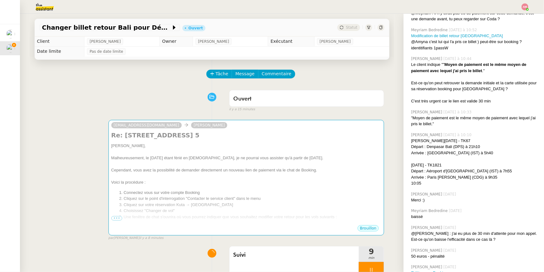
scroll to position [190, 0]
click at [252, 193] on div "Suivi" at bounding box center [294, 261] width 130 height 31
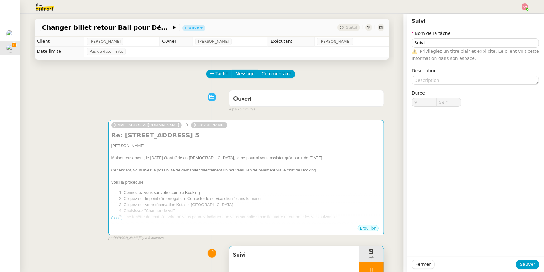
type input "10 '"
click at [255, 193] on span "Suivi" at bounding box center [294, 254] width 122 height 9
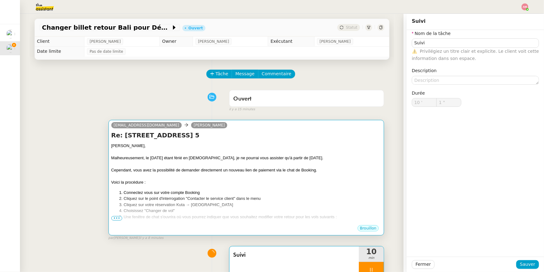
click at [256, 189] on div "Louis, Malheureusement, le vendredi 15 août étant férié en France, je ne pourra…" at bounding box center [246, 242] width 270 height 201
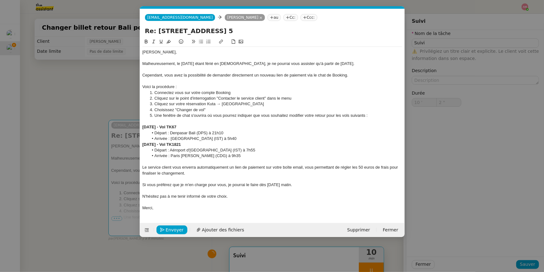
scroll to position [191, 0]
click at [165, 193] on button "Envoyer" at bounding box center [171, 229] width 31 height 9
click at [165, 193] on button "Confirmer l'envoi" at bounding box center [181, 229] width 51 height 9
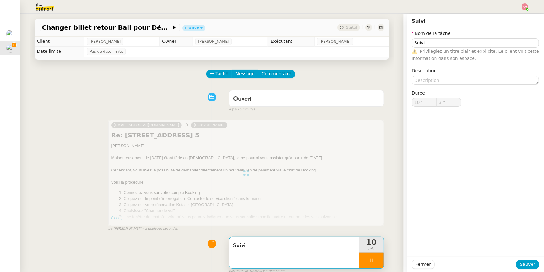
scroll to position [190, 0]
type input "4 ""
type input "Suivi"
type input "10 '"
type input "5 ""
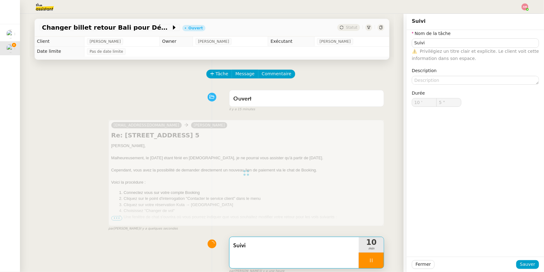
click at [376, 193] on div at bounding box center [371, 260] width 25 height 16
type input "Suivi"
type input "10 '"
type input "5 ""
type input "Suivi"
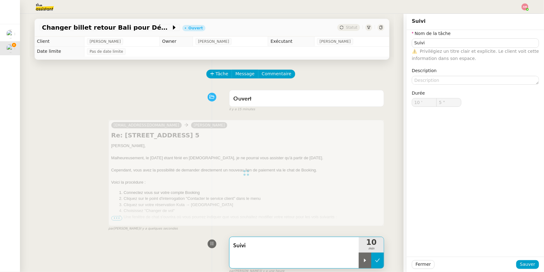
type input "10 '"
type input "5 ""
click at [378, 193] on icon at bounding box center [377, 259] width 5 height 3
type input "Suivi"
type input "10 '"
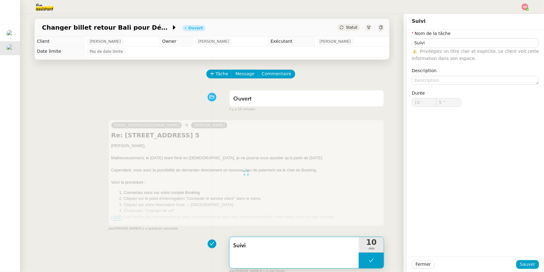
type input "5 ""
type input "Suivi"
type input "10 '"
type input "5 ""
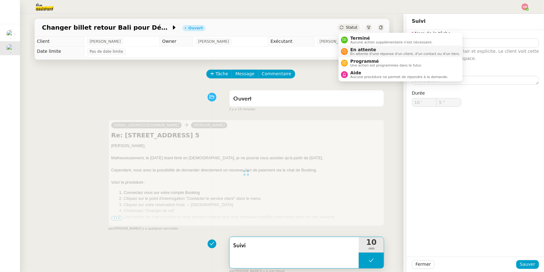
click at [355, 51] on span "En attente" at bounding box center [405, 49] width 110 height 5
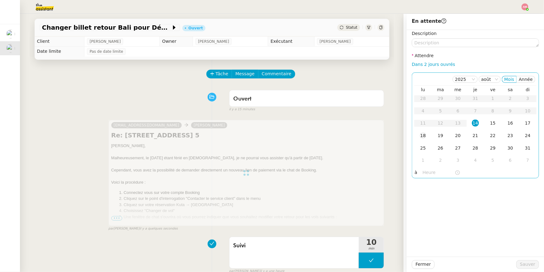
click at [408, 137] on div "18" at bounding box center [423, 135] width 7 height 7
click at [408, 193] on span "Sauver" at bounding box center [527, 263] width 15 height 7
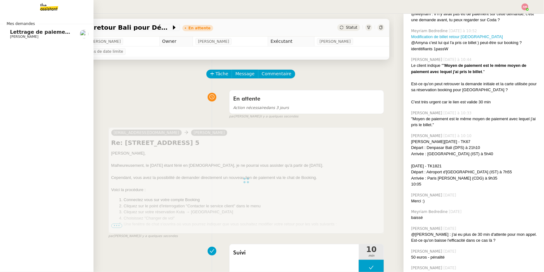
click at [17, 31] on span "Lettrage de paiement - 11 août 2025" at bounding box center [61, 32] width 103 height 6
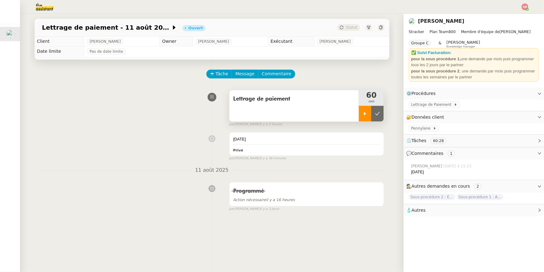
click at [363, 114] on icon at bounding box center [365, 113] width 5 height 5
click at [408, 103] on span "Lettrage de Paiement" at bounding box center [432, 104] width 43 height 6
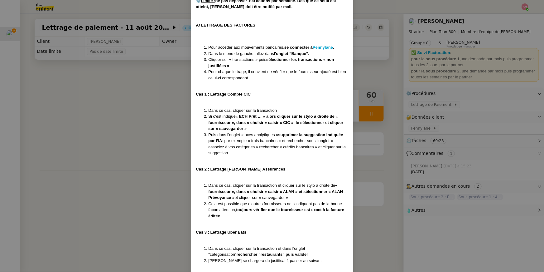
scroll to position [251, 0]
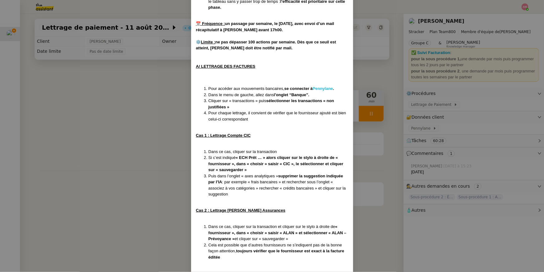
click at [321, 87] on strong "Pennylane" at bounding box center [323, 88] width 20 height 5
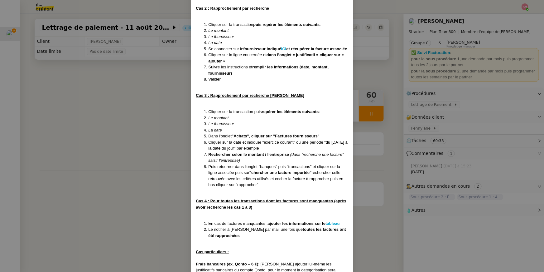
scroll to position [992, 0]
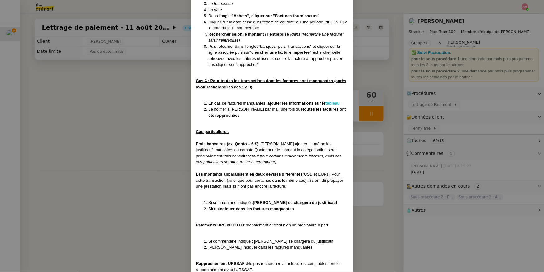
click at [330, 105] on strong "tableau" at bounding box center [332, 103] width 14 height 5
click at [145, 78] on nz-modal-container "Créée le 16/07/2025 MAJ le 24/07/2025 Contexte : Il s’agit ici d’effectuer les …" at bounding box center [272, 136] width 544 height 272
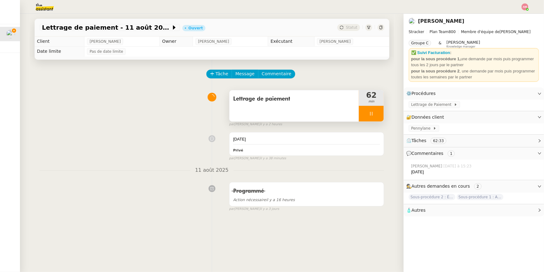
scroll to position [979, 0]
click at [408, 105] on span "Lettrage de Paiement" at bounding box center [432, 104] width 43 height 6
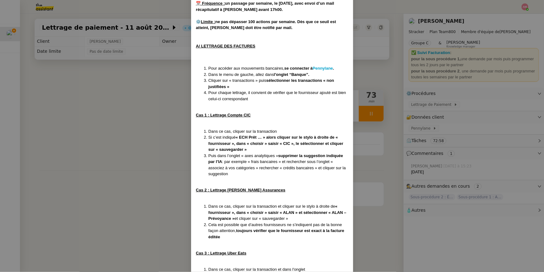
scroll to position [266, 0]
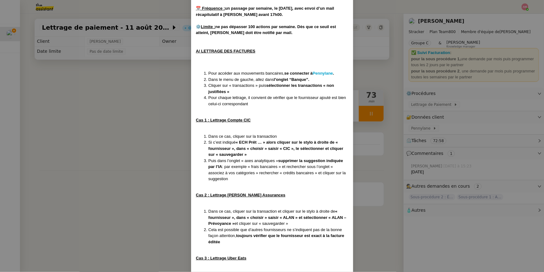
click at [171, 180] on nz-modal-container "Créée le 16/07/2025 MAJ le 24/07/2025 Contexte : Il s’agit ici d’effectuer les …" at bounding box center [272, 136] width 544 height 272
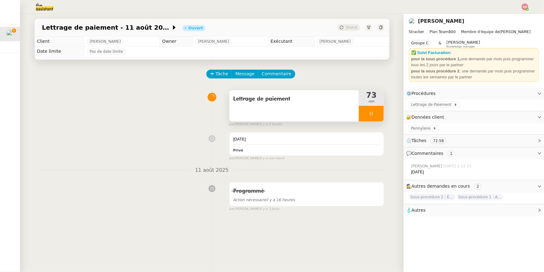
click at [171, 180] on div "Programmé Action nécessaire il y a 16 heures false par Amyna M. il y a 3 jours" at bounding box center [212, 195] width 345 height 32
click at [408, 103] on span at bounding box center [452, 104] width 2 height 4
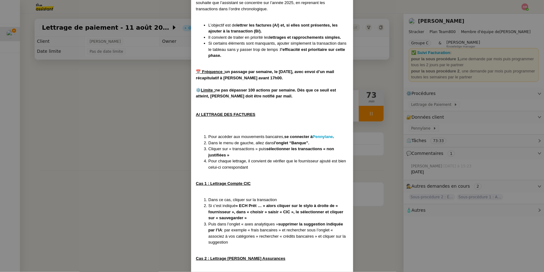
scroll to position [364, 0]
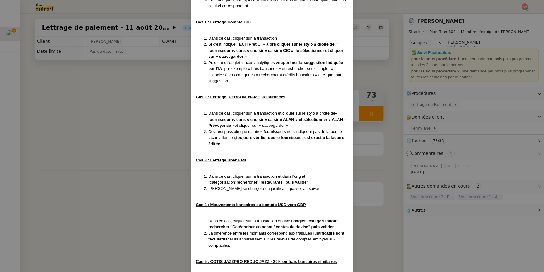
click at [164, 188] on nz-modal-container "Créée le 16/07/2025 MAJ le 24/07/2025 Contexte : Il s’agit ici d’effectuer les …" at bounding box center [272, 136] width 544 height 272
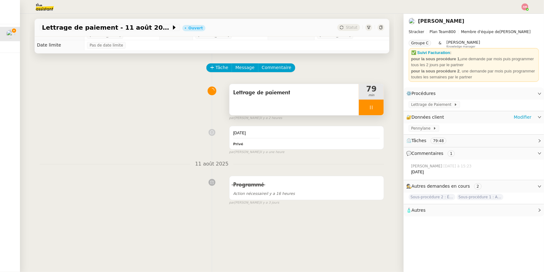
scroll to position [0, 0]
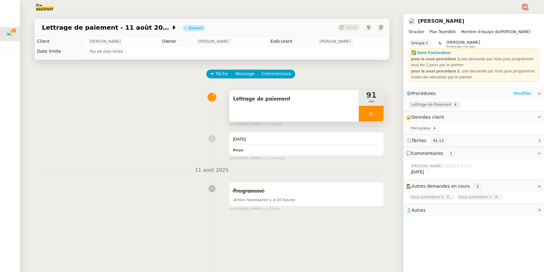
click at [408, 105] on span "Lettrage de Paiement" at bounding box center [432, 104] width 43 height 6
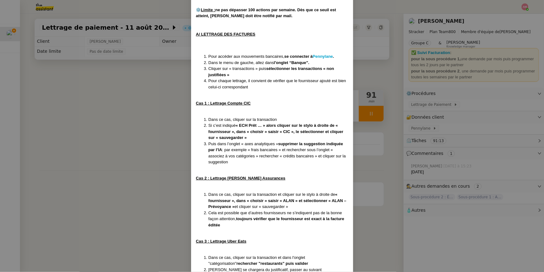
scroll to position [438, 0]
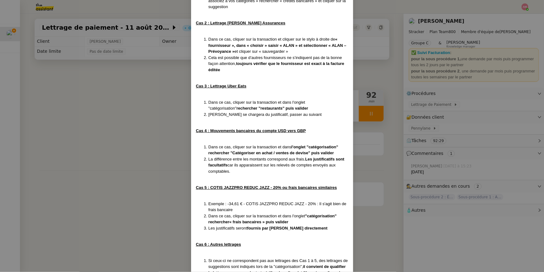
click at [127, 99] on nz-modal-container "Créée le 16/07/2025 MAJ le 24/07/2025 Contexte : Il s’agit ici d’effectuer les …" at bounding box center [272, 136] width 544 height 272
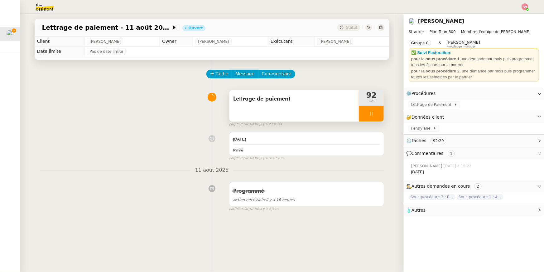
click at [127, 99] on nz-modal-container "Créée le 16/07/2025 MAJ le 24/07/2025 Contexte : Il s’agit ici d’effectuer les …" at bounding box center [272, 136] width 544 height 272
click at [127, 99] on div "Lettrage de paiement 92 min false par Amyna M. il y a 2 heures" at bounding box center [212, 107] width 345 height 40
click at [355, 128] on div "Tâche Message Commentaire Veuillez patienter une erreur s'est produite 👌👌👌 mess…" at bounding box center [212, 196] width 365 height 272
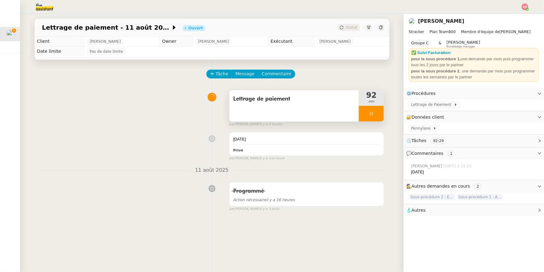
drag, startPoint x: 167, startPoint y: 201, endPoint x: 372, endPoint y: 123, distance: 219.4
click at [372, 123] on div "par Amyna M. il y a 2 heures" at bounding box center [306, 124] width 155 height 5
click at [372, 120] on div at bounding box center [371, 114] width 25 height 16
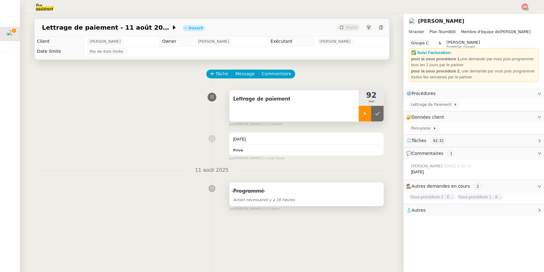
click at [368, 169] on nz-divider "11 août 2025" at bounding box center [212, 170] width 345 height 8
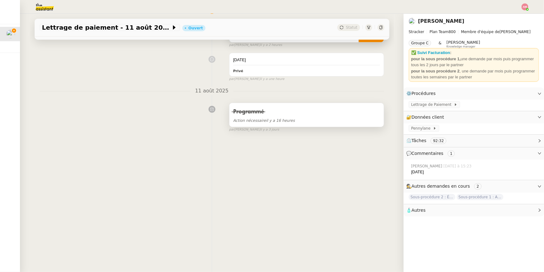
click at [167, 193] on div "Tâche Message Commentaire Veuillez patienter une erreur s'est produite 👌👌👌 mess…" at bounding box center [212, 116] width 365 height 272
click at [356, 108] on div "Programmé" at bounding box center [306, 112] width 147 height 10
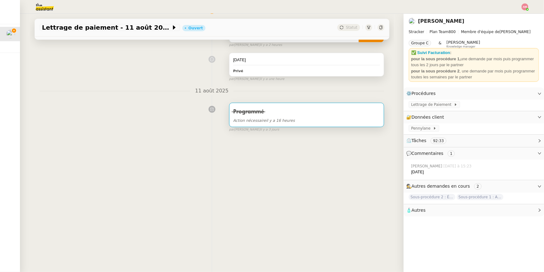
click at [362, 110] on div "Programmé" at bounding box center [306, 112] width 147 height 10
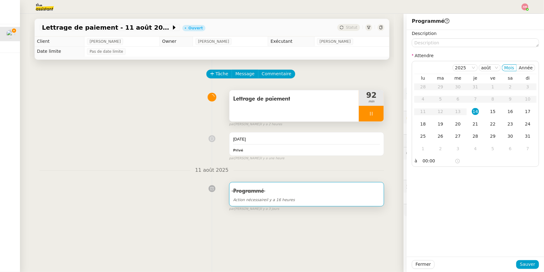
click at [370, 112] on icon at bounding box center [371, 114] width 2 height 4
click at [364, 116] on div at bounding box center [365, 114] width 12 height 16
click at [408, 193] on div "Fermer Sauver" at bounding box center [475, 263] width 137 height 15
click at [408, 193] on span "Fermer" at bounding box center [423, 263] width 15 height 7
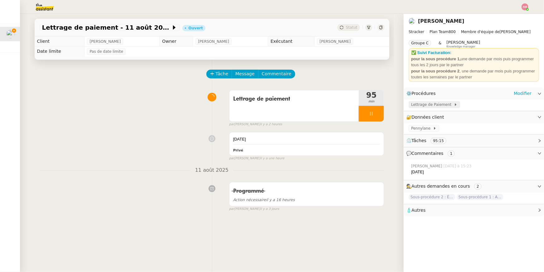
click at [408, 103] on span "Lettrage de Paiement" at bounding box center [432, 104] width 43 height 6
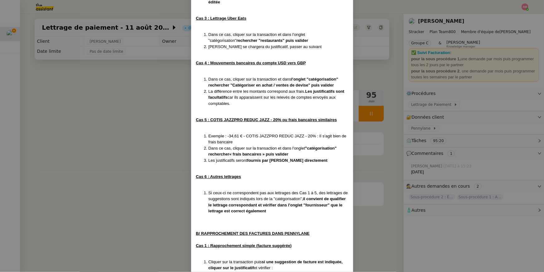
scroll to position [492, 0]
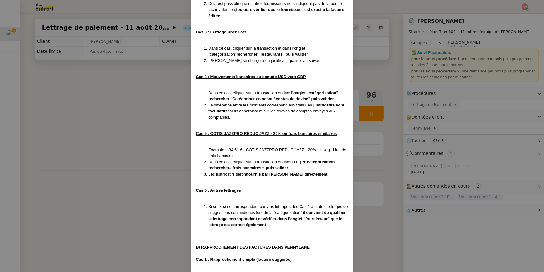
click at [143, 123] on nz-modal-container "Créée le 16/07/2025 MAJ le 24/07/2025 Contexte : Il s’agit ici d’effectuer les …" at bounding box center [272, 136] width 544 height 272
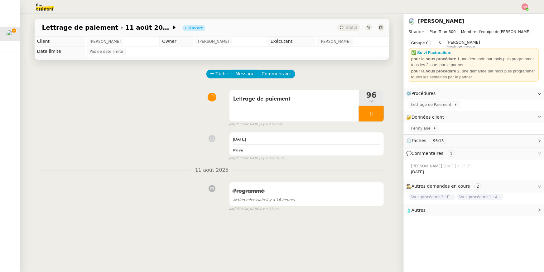
click at [143, 123] on nz-modal-container "Créée le 16/07/2025 MAJ le 24/07/2025 Contexte : Il s’agit ici d’effectuer les …" at bounding box center [272, 136] width 544 height 272
click at [370, 116] on div at bounding box center [371, 114] width 25 height 16
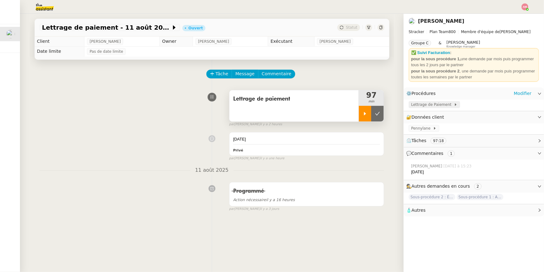
click at [408, 103] on span "Lettrage de Paiement" at bounding box center [432, 104] width 43 height 6
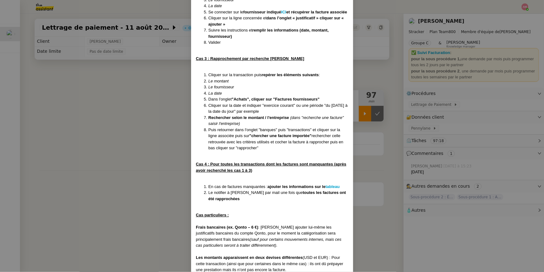
scroll to position [908, 0]
click at [254, 193] on li "Le notifier à Mathias par mail une fois que toutes les factures ont été rapproc…" at bounding box center [279, 196] width 140 height 12
drag, startPoint x: 252, startPoint y: 203, endPoint x: 285, endPoint y: 197, distance: 33.8
click at [285, 193] on li "Le notifier à Mathias par mail une fois que toutes les factures ont été rapproc…" at bounding box center [279, 196] width 140 height 12
copy strong "toutes les factures ont été rapprochées"
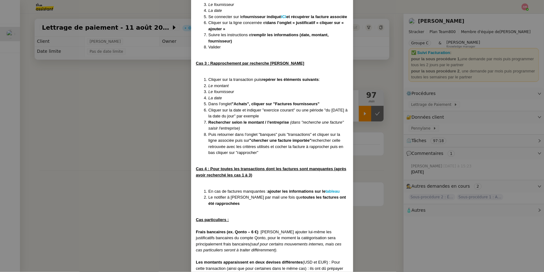
scroll to position [1010, 0]
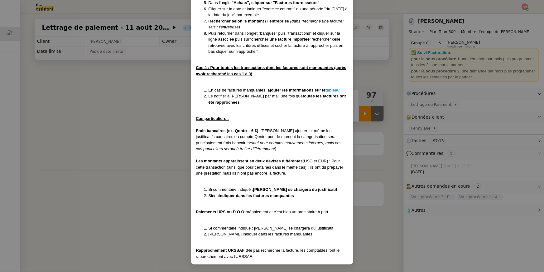
click at [161, 167] on nz-modal-container "Créée le 16/07/2025 MAJ le 24/07/2025 Contexte : Il s’agit ici d’effectuer les …" at bounding box center [272, 136] width 544 height 272
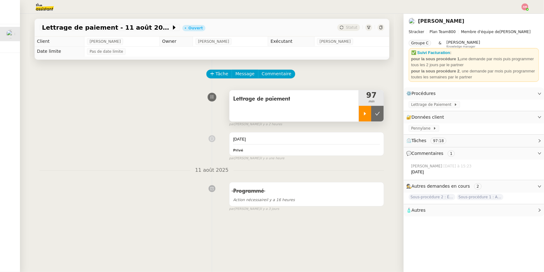
scroll to position [979, 0]
click at [161, 167] on nz-divider "11 août 2025" at bounding box center [212, 170] width 345 height 8
click at [361, 113] on div at bounding box center [365, 114] width 12 height 16
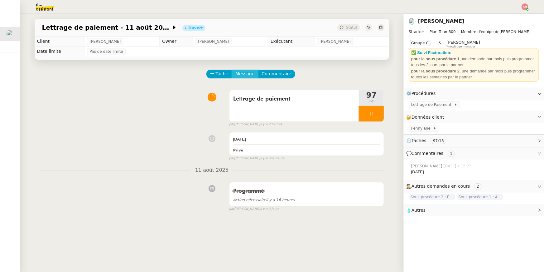
click at [249, 72] on span "Message" at bounding box center [244, 73] width 19 height 7
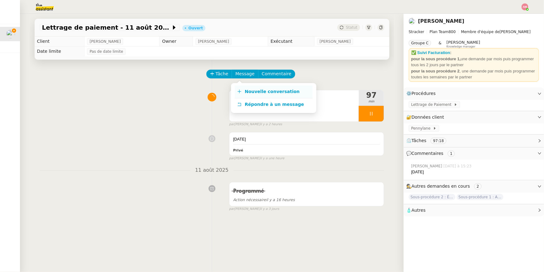
click at [256, 85] on link "Nouvelle conversation" at bounding box center [274, 91] width 78 height 12
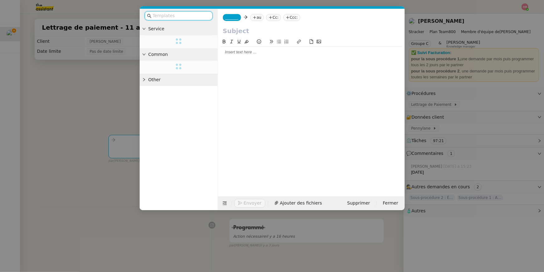
click at [253, 60] on div at bounding box center [311, 112] width 182 height 148
click at [248, 53] on div at bounding box center [311, 52] width 182 height 6
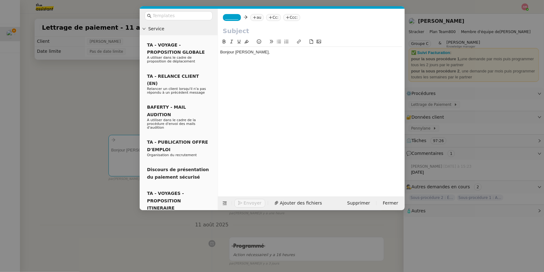
paste div
click at [220, 63] on strong "toutes les factures ont été rapprochées" at bounding box center [258, 63] width 76 height 5
click at [258, 65] on strong "Toutes les factures ont été rapprochées" at bounding box center [258, 63] width 76 height 5
click at [295, 62] on strong "Toutes les factures disponibles ont été rapprochées" at bounding box center [270, 63] width 100 height 5
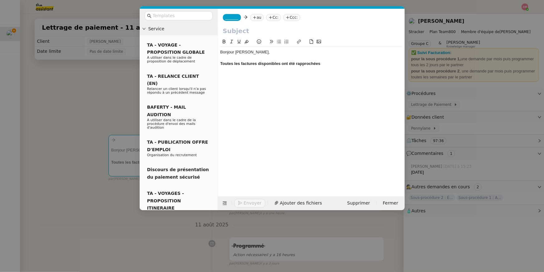
click at [352, 66] on div "Toutes les factures disponibles ont été rapprochées" at bounding box center [311, 64] width 182 height 6
click at [408, 151] on nz-modal-container "Service TA - VOYAGE - PROPOSITION GLOBALE A utiliser dans le cadre de propositi…" at bounding box center [272, 136] width 544 height 272
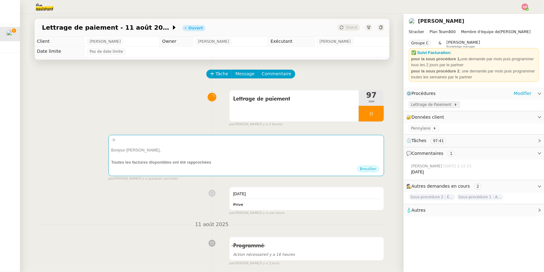
click at [408, 106] on span "Lettrage de Paiement" at bounding box center [432, 104] width 43 height 6
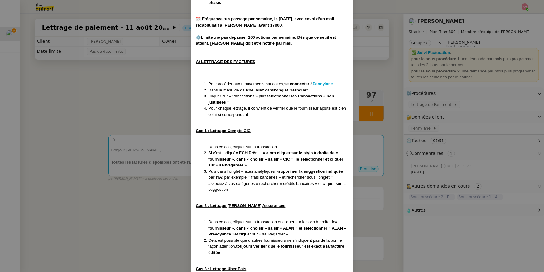
scroll to position [226, 0]
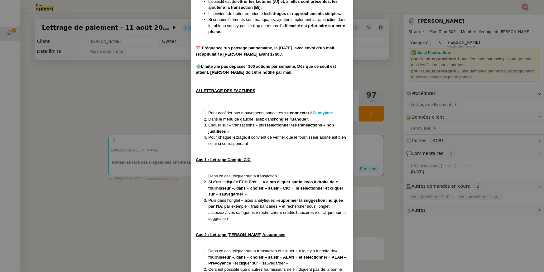
click at [262, 66] on strong "⚙️ Limite : ne pas dépasser 100 actions par semaine. Dès que ce seuil est attei…" at bounding box center [266, 69] width 140 height 11
click at [369, 108] on nz-modal-container "Créée le 16/07/2025 MAJ le 24/07/2025 Contexte : Il s’agit ici d’effectuer les …" at bounding box center [272, 136] width 544 height 272
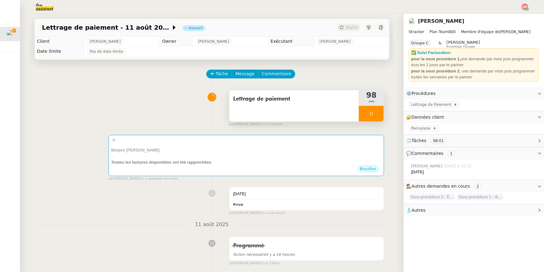
click at [368, 111] on div at bounding box center [371, 114] width 25 height 16
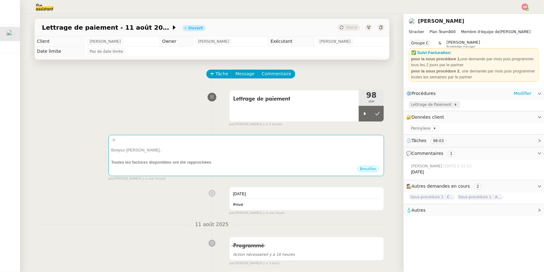
click at [408, 104] on span "Lettrage de Paiement" at bounding box center [432, 104] width 43 height 6
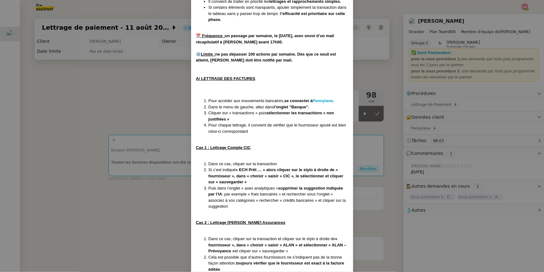
scroll to position [142, 0]
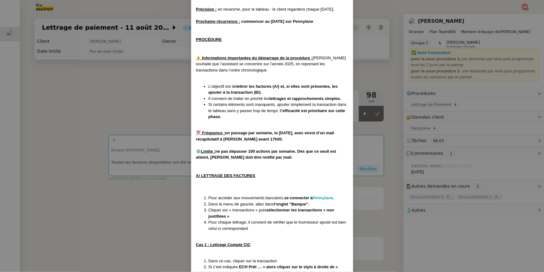
click at [154, 152] on nz-modal-container "Créée le 16/07/2025 MAJ le 24/07/2025 Contexte : Il s’agit ici d’effectuer les …" at bounding box center [272, 136] width 544 height 272
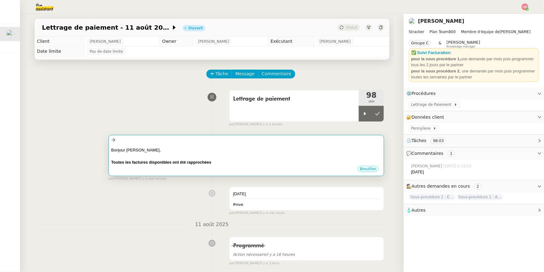
click at [153, 153] on div at bounding box center [246, 156] width 270 height 6
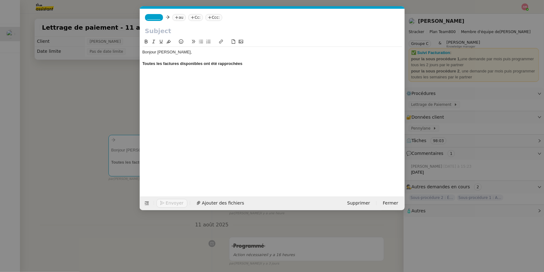
scroll to position [0, 13]
click at [254, 69] on div "Bonjour Mathias, Toutes les factures disponibles ont été rapprochées" at bounding box center [272, 112] width 260 height 148
click at [250, 65] on div "Toutes les factures disponibles ont été rapprochées" at bounding box center [272, 64] width 260 height 6
click at [408, 109] on nz-modal-container "Service TA - VOYAGE - PROPOSITION GLOBALE A utiliser dans le cadre de propositi…" at bounding box center [272, 136] width 544 height 272
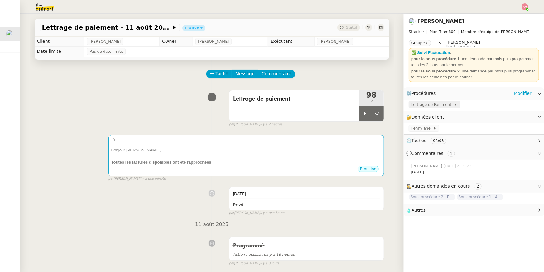
click at [408, 107] on span "Lettrage de Paiement" at bounding box center [432, 104] width 43 height 6
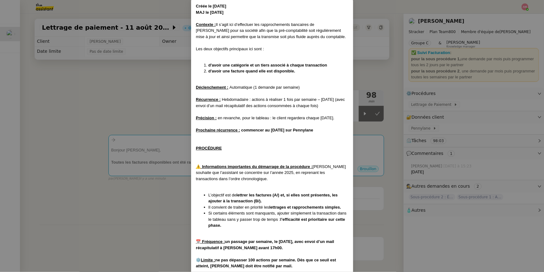
scroll to position [0, 0]
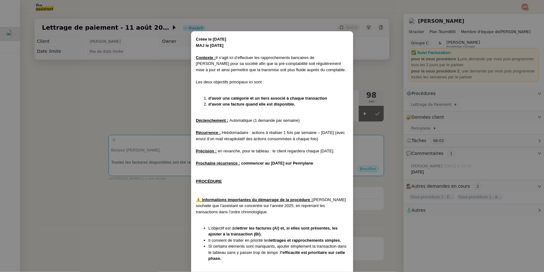
click at [253, 100] on strong "d'avoir une catégorie et un tiers associé à chaque transaction" at bounding box center [268, 98] width 119 height 5
drag, startPoint x: 307, startPoint y: 101, endPoint x: 312, endPoint y: 84, distance: 17.6
click at [302, 99] on strong "d'avoir une catégorie et un tiers associé à chaque transaction" at bounding box center [268, 98] width 119 height 5
drag, startPoint x: 208, startPoint y: 97, endPoint x: 326, endPoint y: 98, distance: 118.2
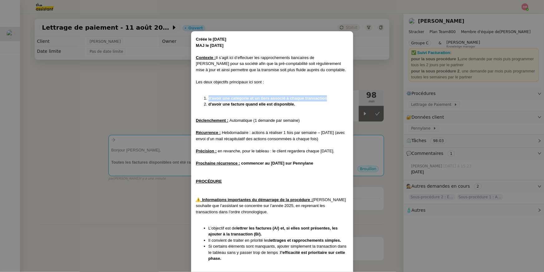
click at [326, 98] on strong "d'avoir une catégorie et un tiers associé à chaque transaction" at bounding box center [268, 98] width 119 height 5
copy strong "d'avoir une catégorie et un tiers associé à chaque transaction"
click at [152, 153] on nz-modal-container "Créée le 16/07/2025 MAJ le 24/07/2025 Contexte : Il s’agit ici d’effectuer les …" at bounding box center [272, 136] width 544 height 272
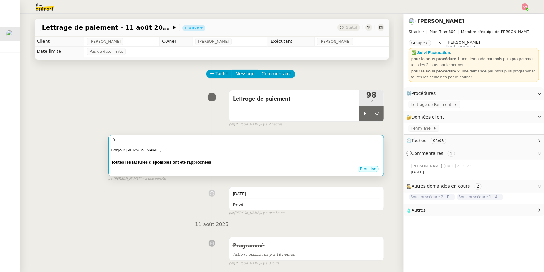
click at [249, 163] on div "Toutes les factures disponibles ont été rapprochées" at bounding box center [246, 162] width 270 height 6
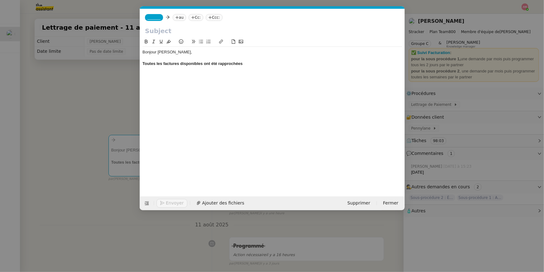
scroll to position [0, 13]
click at [246, 67] on div "Bonjour Mathias, Toutes les factures disponibles ont été rapprochées" at bounding box center [272, 58] width 260 height 22
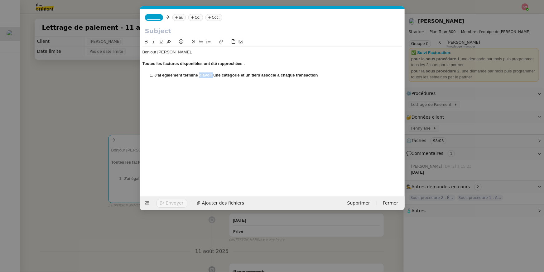
drag, startPoint x: 199, startPoint y: 77, endPoint x: 213, endPoint y: 74, distance: 14.9
click at [213, 74] on strong "J'ai également terminé d'avoir une catégorie et un tiers associé à chaque trans…" at bounding box center [235, 75] width 163 height 5
drag, startPoint x: 238, startPoint y: 75, endPoint x: 245, endPoint y: 75, distance: 6.9
click at [245, 75] on strong "J'ai également terminé l'ajout de catégorie et un tiers associé à chaque transa…" at bounding box center [234, 75] width 160 height 5
click at [320, 73] on li "J'ai également terminé l'ajout de catégorie et un tiers associé à chaque transa…" at bounding box center [275, 75] width 254 height 6
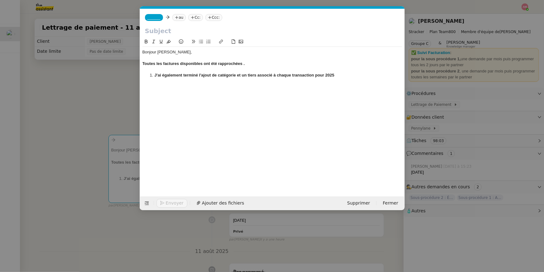
click at [340, 75] on li "J'ai également terminé l'ajout de catégorie et un tiers associé à chaque transa…" at bounding box center [275, 75] width 254 height 6
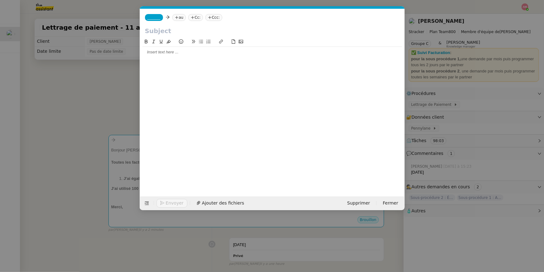
click at [73, 92] on nz-modal-container "Service TA - VOYAGE - PROPOSITION GLOBALE A utiliser dans le cadre de propositi…" at bounding box center [272, 136] width 544 height 272
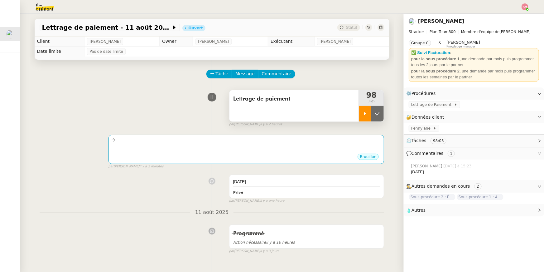
click at [362, 121] on div at bounding box center [365, 114] width 12 height 16
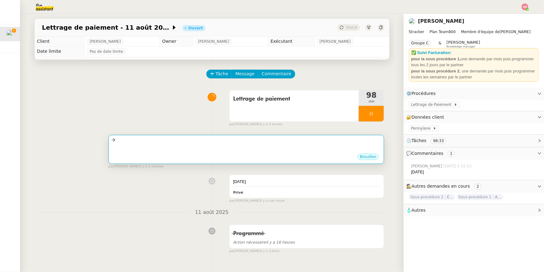
click at [209, 142] on div at bounding box center [246, 139] width 270 height 7
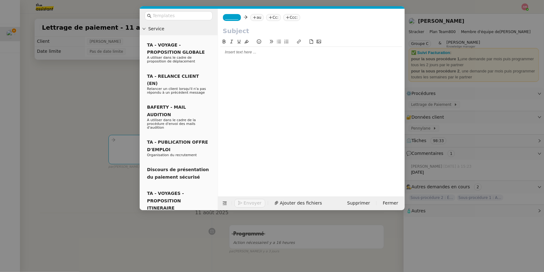
click at [233, 51] on div at bounding box center [311, 52] width 182 height 6
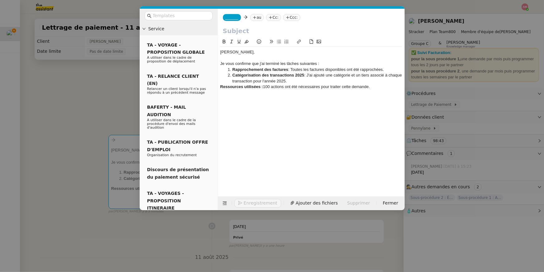
click at [233, 53] on div "Bonjout Mathias," at bounding box center [311, 52] width 182 height 6
click at [384, 69] on li "Rapprochement des factures : Toutes les factures disponibles ont été rapprochée…" at bounding box center [314, 70] width 176 height 6
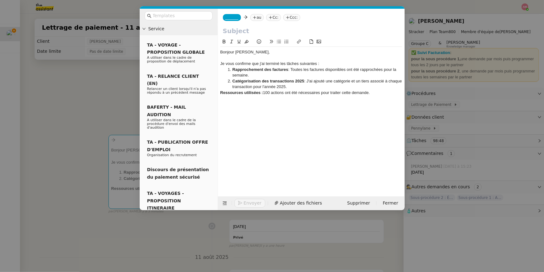
click at [373, 77] on li "Rapprochement des factures : Toutes les factures disponibles ont été rapprochée…" at bounding box center [314, 73] width 176 height 12
click at [359, 62] on div "Je vous confirme que j'ai terminé les tâches suivantes :" at bounding box center [311, 64] width 182 height 6
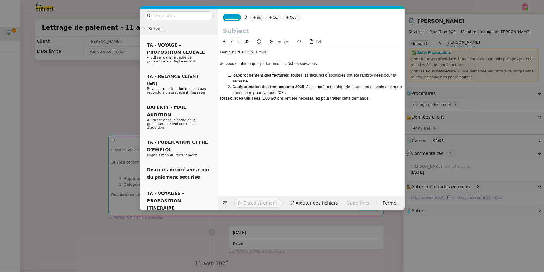
click at [334, 78] on li "Rapprochement des factures : Toutes les factures disponibles ont été rapprochée…" at bounding box center [314, 78] width 176 height 12
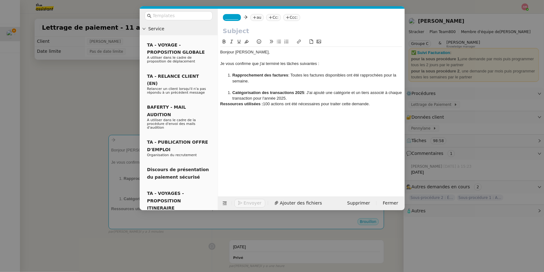
click at [326, 98] on li "Catégorisation des transactions 2025 : J'ai ajouté une catégorie et un tiers as…" at bounding box center [314, 96] width 176 height 12
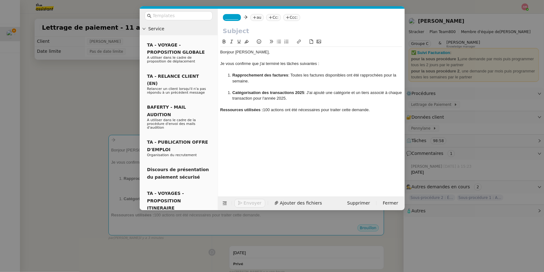
drag, startPoint x: 314, startPoint y: 94, endPoint x: 319, endPoint y: 102, distance: 9.9
click at [314, 94] on li "Catégorisation des transactions 2025 : J'ai ajouté une catégorie et un tiers as…" at bounding box center [314, 96] width 176 height 12
click at [301, 106] on div at bounding box center [311, 104] width 182 height 6
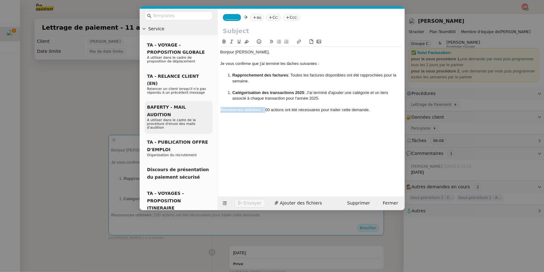
drag, startPoint x: 264, startPoint y: 109, endPoint x: 188, endPoint y: 111, distance: 76.4
click at [188, 111] on nz-layout "Service TA - VOYAGE - PROPOSITION GLOBALE A utiliser dans le cadre de propositi…" at bounding box center [272, 109] width 265 height 201
click at [227, 93] on li "Catégorisation des transactions 2025 : J'ai terminé d'ajouter une catégorie et …" at bounding box center [314, 96] width 176 height 12
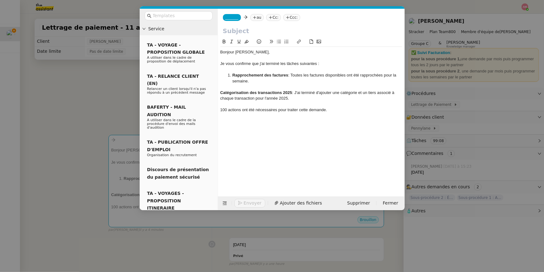
click at [278, 38] on button at bounding box center [278, 41] width 7 height 7
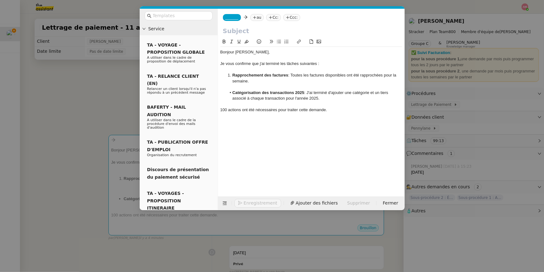
click at [244, 76] on strong "Rapprochement des factures" at bounding box center [260, 75] width 56 height 5
click at [277, 45] on button at bounding box center [278, 41] width 7 height 7
click at [277, 43] on icon at bounding box center [279, 41] width 4 height 4
click at [279, 41] on icon at bounding box center [279, 41] width 4 height 4
click at [339, 72] on div at bounding box center [311, 70] width 182 height 6
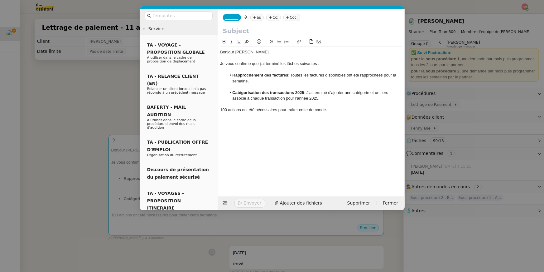
click at [330, 81] on li "Rapprochement des factures : Toutes les factures disponibles ont été rapprochée…" at bounding box center [314, 78] width 176 height 12
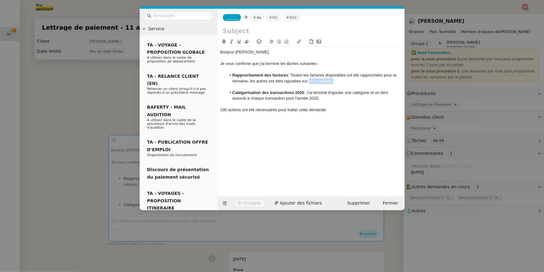
drag, startPoint x: 333, startPoint y: 80, endPoint x: 307, endPoint y: 80, distance: 25.3
click at [307, 80] on li "Rapprochement des factures : Toutes les factures disponibles ont été rapprochée…" at bounding box center [314, 78] width 176 height 12
click at [299, 41] on icon at bounding box center [299, 41] width 4 height 4
paste input "https://docs.google.com/spreadsheets/d/14Xn0X9IuxBtMb_zZabHbZLtHIvC2850rbOsNOAY…"
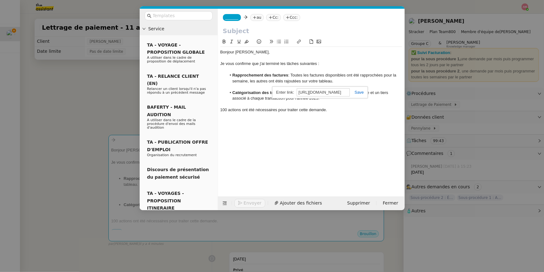
type input "https://docs.google.com/spreadsheets/d/14Xn0X9IuxBtMb_zZabHbZLtHIvC2850rbOsNOAY…"
click at [359, 94] on link at bounding box center [357, 92] width 14 height 5
click at [330, 90] on li "Catégorisation des transactions 2025 : J'ai terminé d'ajouter une catégorie et …" at bounding box center [314, 96] width 176 height 12
click at [306, 82] on li "Rapprochement des factures : Toutes les factures disponibles ont été rapprochée…" at bounding box center [314, 78] width 176 height 12
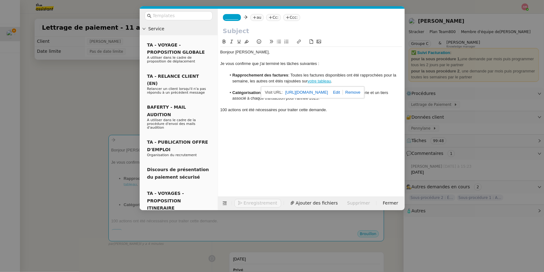
click at [338, 141] on div "Bonjour Mathias, Je vous confirme que j'ai terminé les tâches suivantes : Rappr…" at bounding box center [311, 112] width 182 height 148
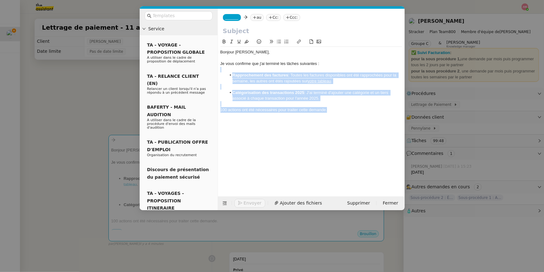
drag, startPoint x: 350, startPoint y: 112, endPoint x: 351, endPoint y: 70, distance: 41.8
click at [351, 70] on div "Bonjour Mathias, Je vous confirme que j'ai terminé les tâches suivantes : Rappr…" at bounding box center [311, 84] width 182 height 74
copy div "Rapprochement des factures : Toutes les factures disponibles ont été rapprochée…"
click at [271, 76] on strong "Rapprochement des factures" at bounding box center [260, 75] width 56 height 5
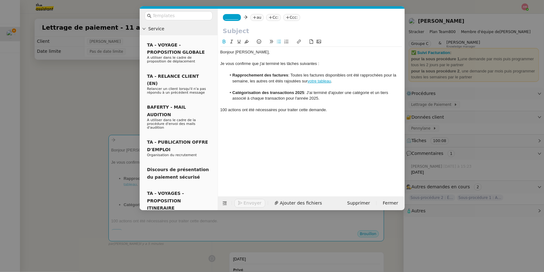
click at [281, 80] on li "Rapprochement des factures : Toutes les factures disponibles ont été rapprochée…" at bounding box center [314, 78] width 176 height 12
click at [282, 80] on li "Rapprochement des factures : Toutes les factures disponibles ont été rapprochée…" at bounding box center [314, 78] width 176 height 12
drag, startPoint x: 267, startPoint y: 79, endPoint x: 258, endPoint y: 79, distance: 8.4
click at [258, 79] on li "Rapprochement des factures : Toutes les factures disponibles ont été rapprochée…" at bounding box center [314, 78] width 176 height 12
click at [132, 72] on nz-modal-container "Service TA - VOYAGE - PROPOSITION GLOBALE A utiliser dans le cadre de propositi…" at bounding box center [272, 136] width 544 height 272
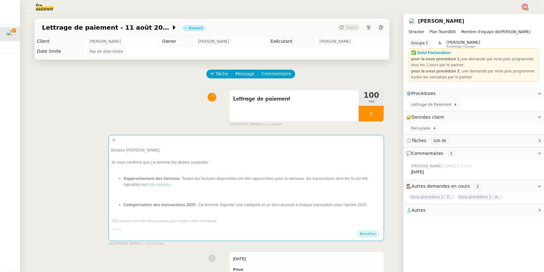
drag, startPoint x: 116, startPoint y: 73, endPoint x: 110, endPoint y: 74, distance: 5.6
click at [115, 73] on div "Tâche Message Commentaire" at bounding box center [212, 77] width 345 height 15
click at [110, 74] on div "Tâche Message Commentaire" at bounding box center [212, 77] width 345 height 15
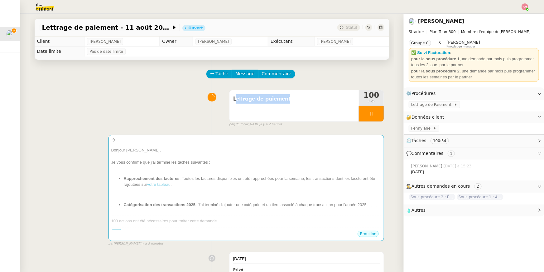
click at [110, 74] on div "Tâche Message Commentaire" at bounding box center [212, 77] width 345 height 15
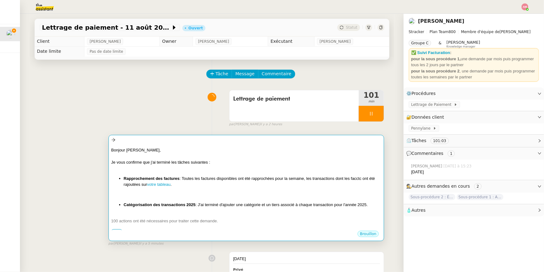
drag, startPoint x: 110, startPoint y: 74, endPoint x: 115, endPoint y: 193, distance: 119.8
click at [408, 178] on div "Amyna Mehrez Aujourd’hui à 15:23 28 février" at bounding box center [474, 169] width 140 height 21
click at [408, 193] on div "Sous-procédure 2 : Édition des brouillons de facturation - août 2025" at bounding box center [433, 197] width 48 height 7
click at [113, 193] on div at bounding box center [246, 194] width 270 height 6
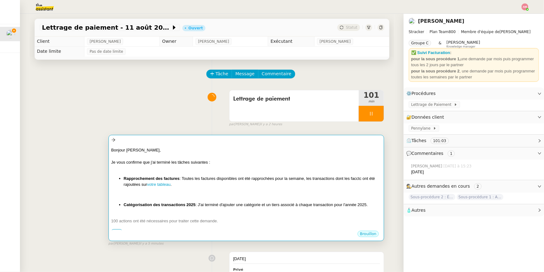
click at [91, 132] on nz-modal-container at bounding box center [272, 136] width 544 height 272
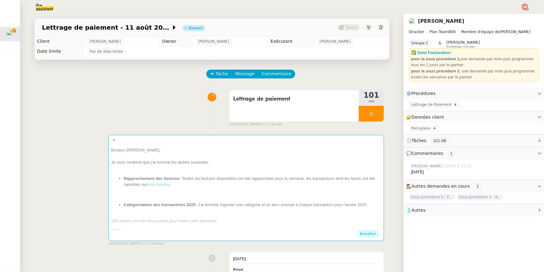
click at [97, 154] on div "Bonjour Mathias, Je vous confirme que j'ai terminé les tâches suivantes : Rappr…" at bounding box center [212, 187] width 345 height 117
drag, startPoint x: 308, startPoint y: 0, endPoint x: 366, endPoint y: 121, distance: 133.6
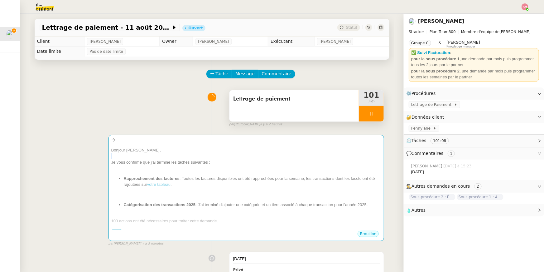
click at [366, 121] on div "Lettrage de paiement 101 min" at bounding box center [306, 106] width 155 height 32
click at [371, 113] on icon at bounding box center [371, 114] width 2 height 4
drag, startPoint x: 374, startPoint y: 116, endPoint x: 370, endPoint y: 117, distance: 4.5
click at [371, 116] on div at bounding box center [365, 114] width 12 height 16
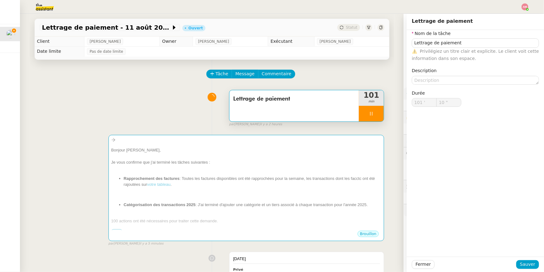
type input "Lettrage de paiement"
type input "101 '"
type input "10 ""
click at [384, 113] on button at bounding box center [384, 114] width 0 height 16
click at [370, 113] on div at bounding box center [365, 114] width 12 height 16
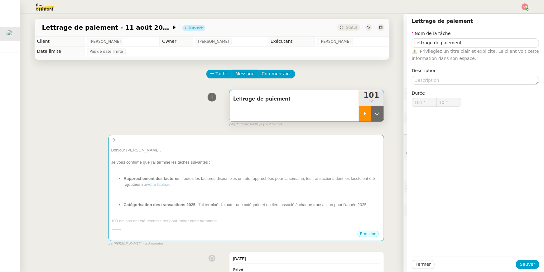
click at [375, 115] on icon at bounding box center [377, 113] width 5 height 5
type input "Lettrage de paiement"
type input "101 '"
type input "10 ""
click at [375, 115] on button at bounding box center [371, 114] width 25 height 16
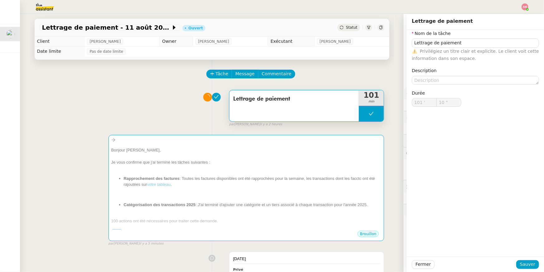
click at [370, 112] on icon at bounding box center [371, 113] width 5 height 5
type input "Lettrage de paiement"
type input "101 '"
type input "10 ""
drag, startPoint x: 370, startPoint y: 117, endPoint x: 375, endPoint y: 115, distance: 5.2
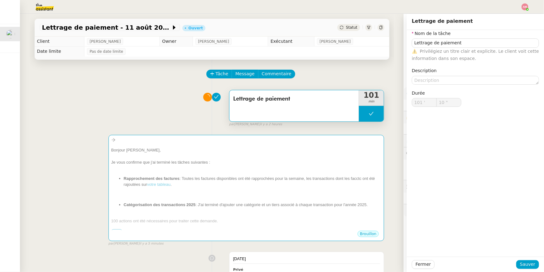
click at [370, 117] on button at bounding box center [371, 114] width 25 height 16
type input "Lettrage de paiement"
type input "101 '"
type input "10 ""
click at [370, 117] on button at bounding box center [371, 114] width 25 height 16
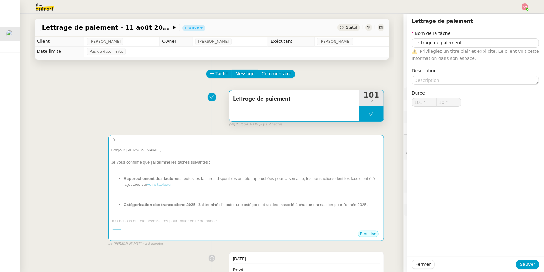
type input "Lettrage de paiement"
type input "101 '"
type input "10 ""
type input "Lettrage de paiement"
type input "101 '"
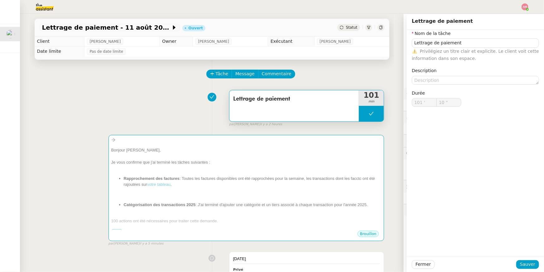
type input "10 ""
type input "Lettrage de paiement"
type input "101 '"
type input "10 ""
type input "Lettrage de paiement"
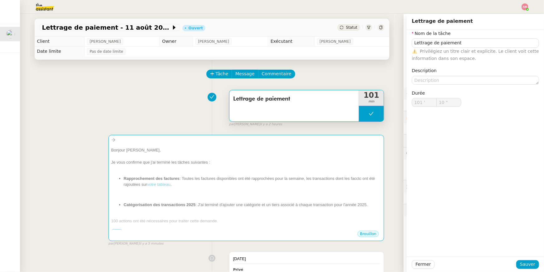
type input "101 '"
type input "10 ""
type input "Lettrage de paiement"
type input "101 '"
type input "10 ""
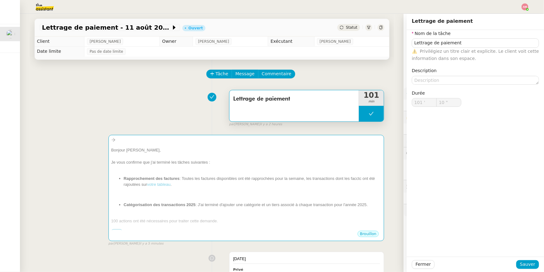
click at [370, 115] on icon at bounding box center [371, 113] width 5 height 5
click at [375, 114] on icon at bounding box center [377, 113] width 5 height 5
type input "Lettrage de paiement"
type input "101 '"
type input "10 ""
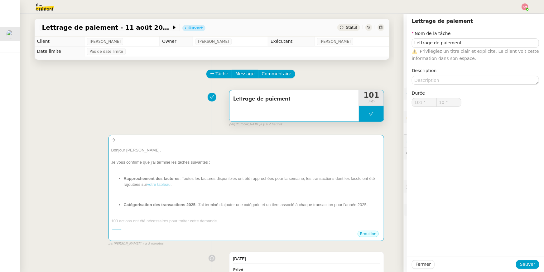
type input "Lettrage de paiement"
type input "101 '"
type input "10 ""
type input "Lettrage de paiement"
type input "101 '"
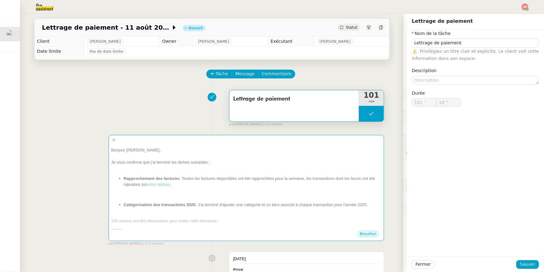
type input "10 ""
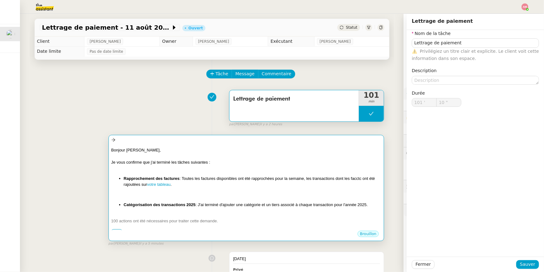
click at [345, 165] on div at bounding box center [246, 168] width 270 height 6
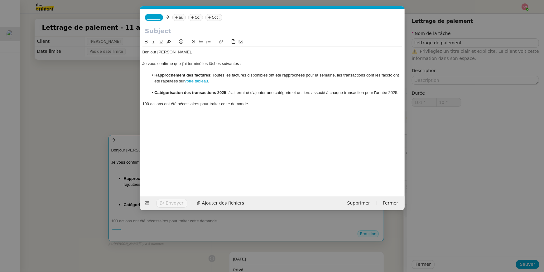
scroll to position [0, 13]
click at [148, 103] on div "100 actions ont été nécessaires pour traiter cette demande." at bounding box center [272, 104] width 260 height 6
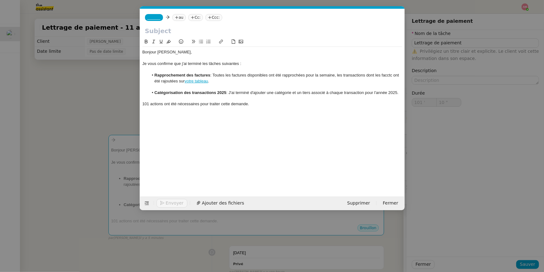
click at [254, 109] on div "Bonjour Mathias, Je vous confirme que j'ai terminé les tâches suivantes : Rappr…" at bounding box center [272, 78] width 260 height 63
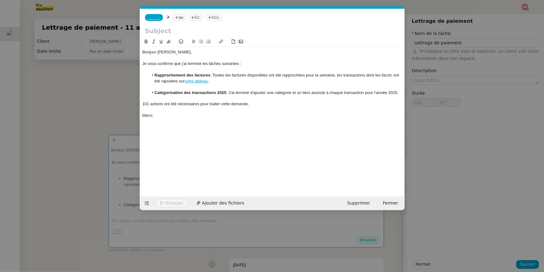
click at [396, 73] on li "Rapprochement des factures : Toutes les factures disponibles ont été rapprochée…" at bounding box center [275, 78] width 254 height 12
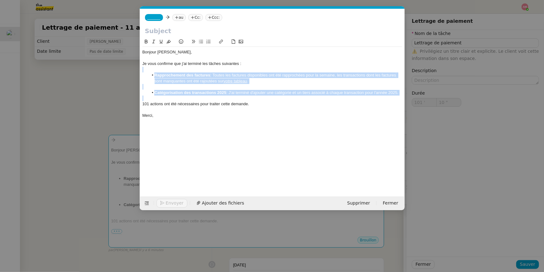
drag, startPoint x: 273, startPoint y: 98, endPoint x: 285, endPoint y: 64, distance: 35.8
click at [285, 64] on div "Bonjour Mathias, Je vous confirme que j'ai terminé les tâches suivantes : Rappr…" at bounding box center [272, 84] width 260 height 74
copy div "Je vous confirme que j'ai terminé les tâches suivantes : Rapprochement des fact…"
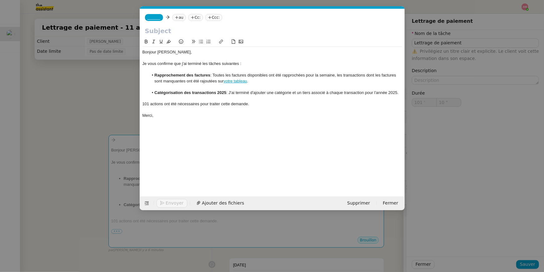
click at [87, 8] on nz-modal-container "Service TA - VOYAGE - PROPOSITION GLOBALE A utiliser dans le cadre de propositi…" at bounding box center [272, 136] width 544 height 272
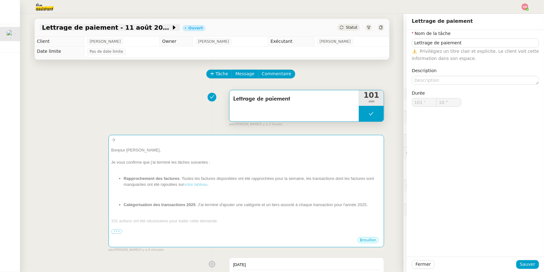
click at [91, 27] on span "Lettrage de paiement - 11 août 2025" at bounding box center [106, 27] width 129 height 6
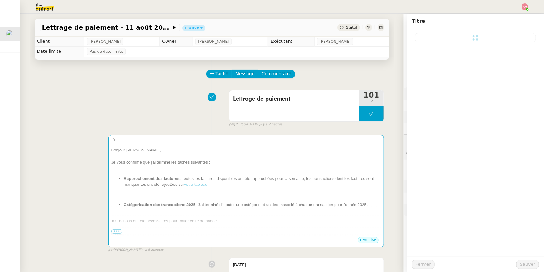
type input "Lettrage de paiement - 11 août 2025"
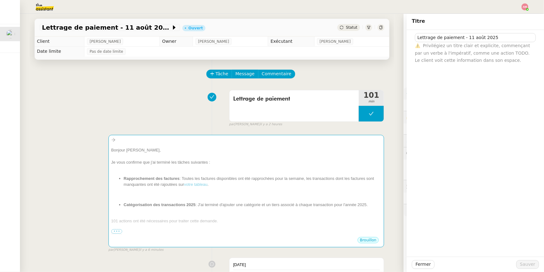
click at [408, 43] on span "Privilégiez un titre clair et explicite, commençant par un verbe à l'impératif,…" at bounding box center [472, 53] width 115 height 20
click at [408, 40] on input "Lettrage de paiement - 11 août 2025" at bounding box center [475, 37] width 121 height 9
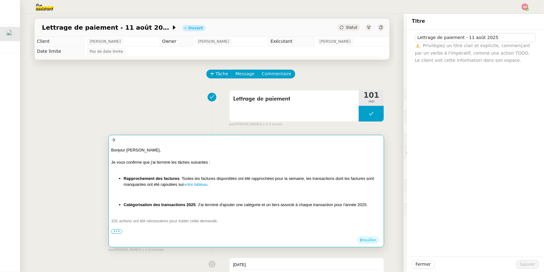
click at [313, 164] on div "Je vous confirme que j'ai terminé les tâches suivantes :" at bounding box center [246, 162] width 270 height 6
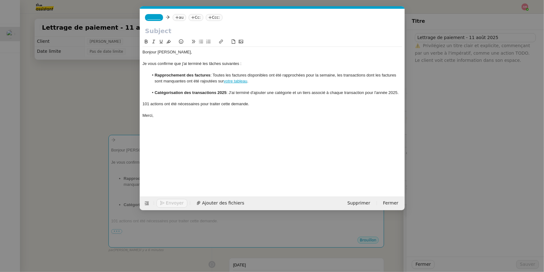
scroll to position [0, 13]
click at [278, 25] on div "_______ au Cc: Ccc:" at bounding box center [272, 17] width 265 height 17
click at [266, 25] on div "_______ au Cc: Ccc:" at bounding box center [272, 17] width 265 height 17
click at [266, 26] on input "text" at bounding box center [272, 30] width 255 height 9
paste input "Lettrage de paiement - 11 août 2025"
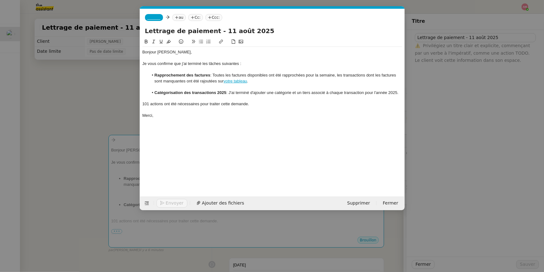
type input "Lettrage de paiement - 11 août 2025"
click at [154, 17] on span "_______" at bounding box center [153, 17] width 13 height 4
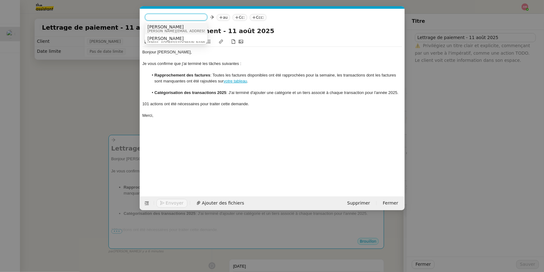
click at [168, 26] on span "Charlie" at bounding box center [191, 26] width 89 height 5
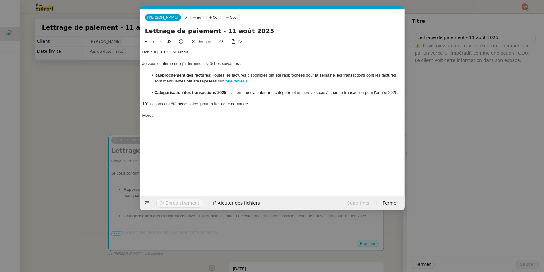
click at [190, 17] on nz-tag "au" at bounding box center [196, 17] width 13 height 7
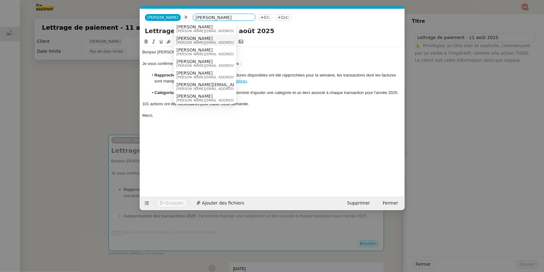
type input "mathias"
click at [189, 39] on span "Mathias Hombourger" at bounding box center [220, 38] width 89 height 5
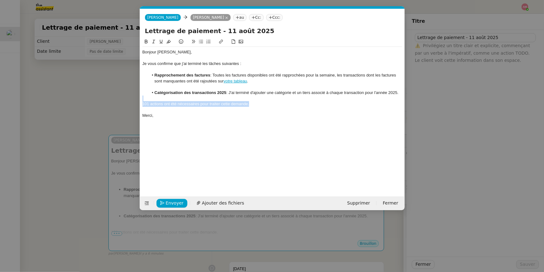
drag, startPoint x: 257, startPoint y: 103, endPoint x: 257, endPoint y: 97, distance: 5.6
click at [257, 97] on div "Bonjour Mathias, Je vous confirme que j'ai terminé les tâches suivantes : Rappr…" at bounding box center [272, 84] width 260 height 74
click at [151, 41] on button at bounding box center [153, 41] width 7 height 7
click at [170, 193] on span "Envoyer" at bounding box center [175, 202] width 18 height 7
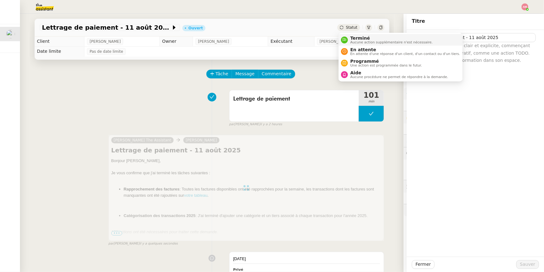
click at [355, 36] on span "Terminé" at bounding box center [391, 38] width 82 height 5
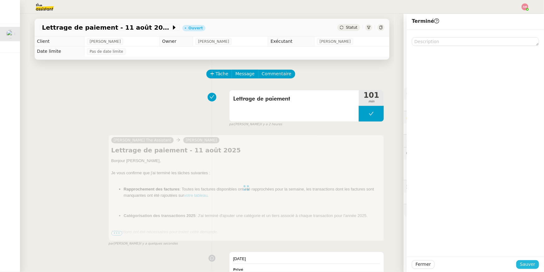
drag, startPoint x: 517, startPoint y: 263, endPoint x: 533, endPoint y: 266, distance: 15.7
click at [408, 193] on span "Sauver" at bounding box center [527, 263] width 15 height 7
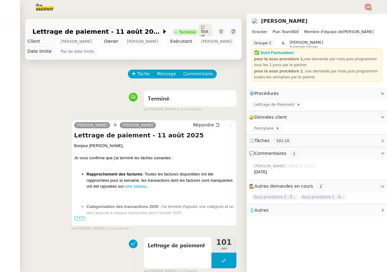
click at [364, 22] on div "Mathias Hombourger" at bounding box center [317, 21] width 130 height 10
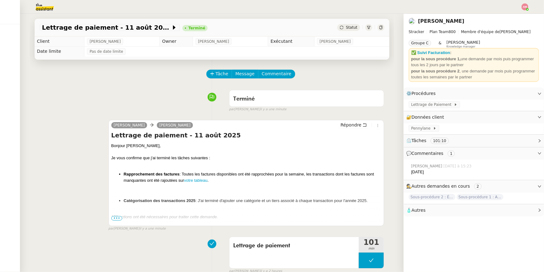
click at [408, 4] on img at bounding box center [525, 6] width 7 height 7
click at [408, 12] on div "Suivi Déconnexion" at bounding box center [508, 22] width 41 height 20
click at [408, 14] on li "Suivi" at bounding box center [508, 17] width 41 height 9
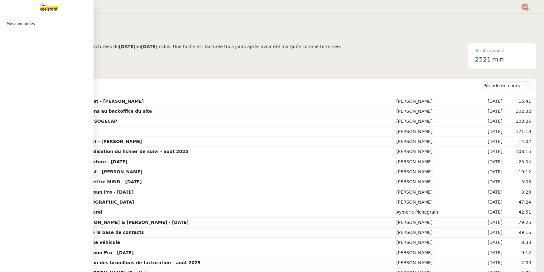
click at [20, 26] on span "Mes demandes" at bounding box center [21, 24] width 36 height 6
click at [49, 7] on img at bounding box center [44, 7] width 48 height 14
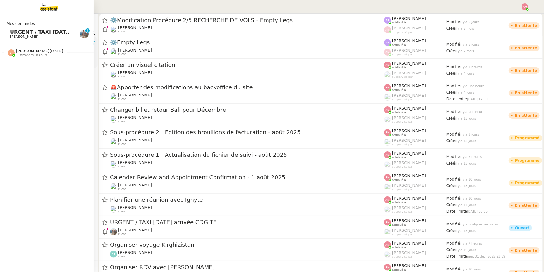
click at [19, 29] on span "URGENT / TAXI demain arrivée CDG TE" at bounding box center [62, 32] width 105 height 6
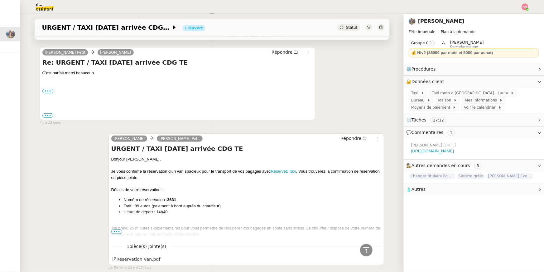
scroll to position [216, 0]
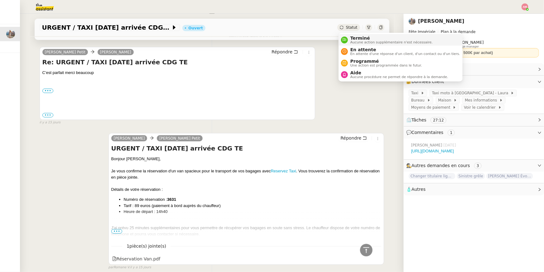
click at [357, 36] on span "Terminé" at bounding box center [391, 38] width 82 height 5
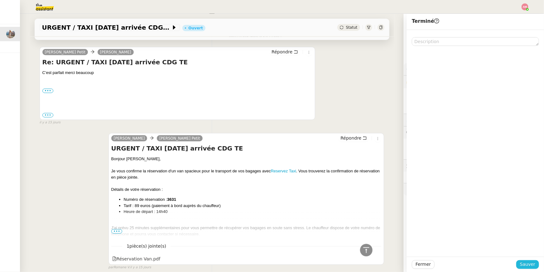
click at [408, 193] on span "Sauver" at bounding box center [527, 263] width 15 height 7
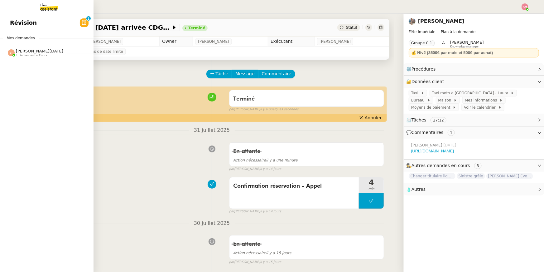
click at [39, 47] on span "Jean-Noël De Tinguy 1 demandes en cours" at bounding box center [49, 50] width 94 height 13
click at [46, 62] on span "Vérifie le budget de l'alternante" at bounding box center [57, 64] width 94 height 6
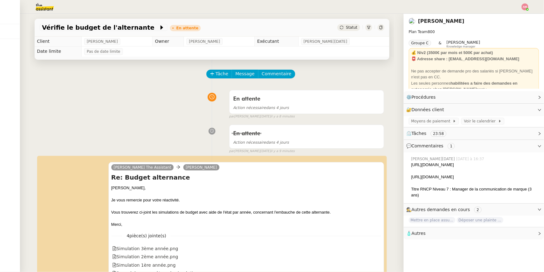
click at [210, 94] on icon at bounding box center [211, 96] width 5 height 5
click at [55, 59] on div "Vérifie le budget de l'alternante En attente Statut Client Axel BANDIAKY Owner …" at bounding box center [212, 143] width 365 height 258
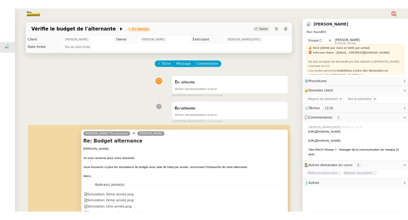
scroll to position [187, 0]
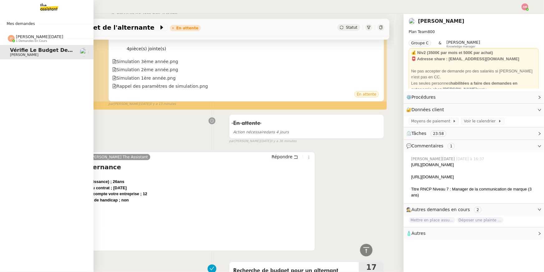
click at [20, 20] on div "Mes demandes Jean-Noël De Tinguy 1 demandes en cours Vérifie le budget de l'alt…" at bounding box center [47, 143] width 94 height 258
click at [17, 29] on span "Jean-Noël De Tinguy 1 demandes en cours" at bounding box center [49, 35] width 94 height 13
click at [40, 12] on img at bounding box center [44, 7] width 48 height 14
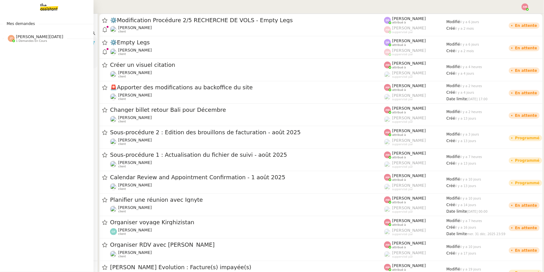
click at [19, 40] on span "1 demandes en cours" at bounding box center [31, 40] width 31 height 3
click at [21, 51] on span "Vérifie le budget de l'alternante" at bounding box center [57, 50] width 94 height 6
